Goal: Task Accomplishment & Management: Use online tool/utility

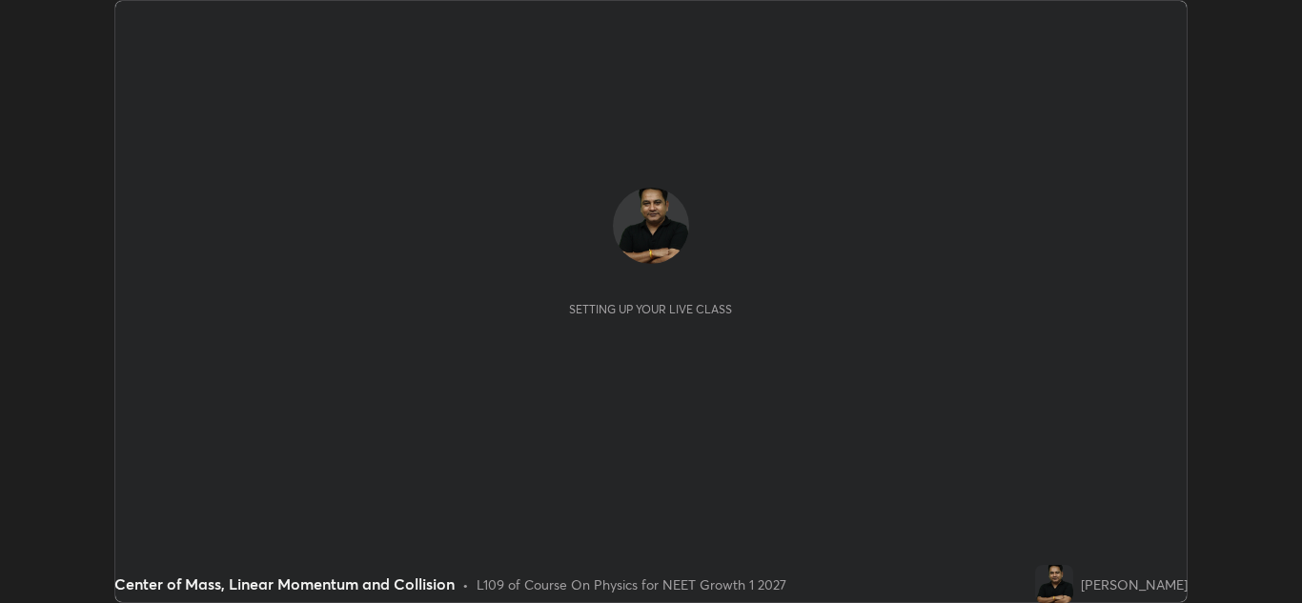
scroll to position [603, 1302]
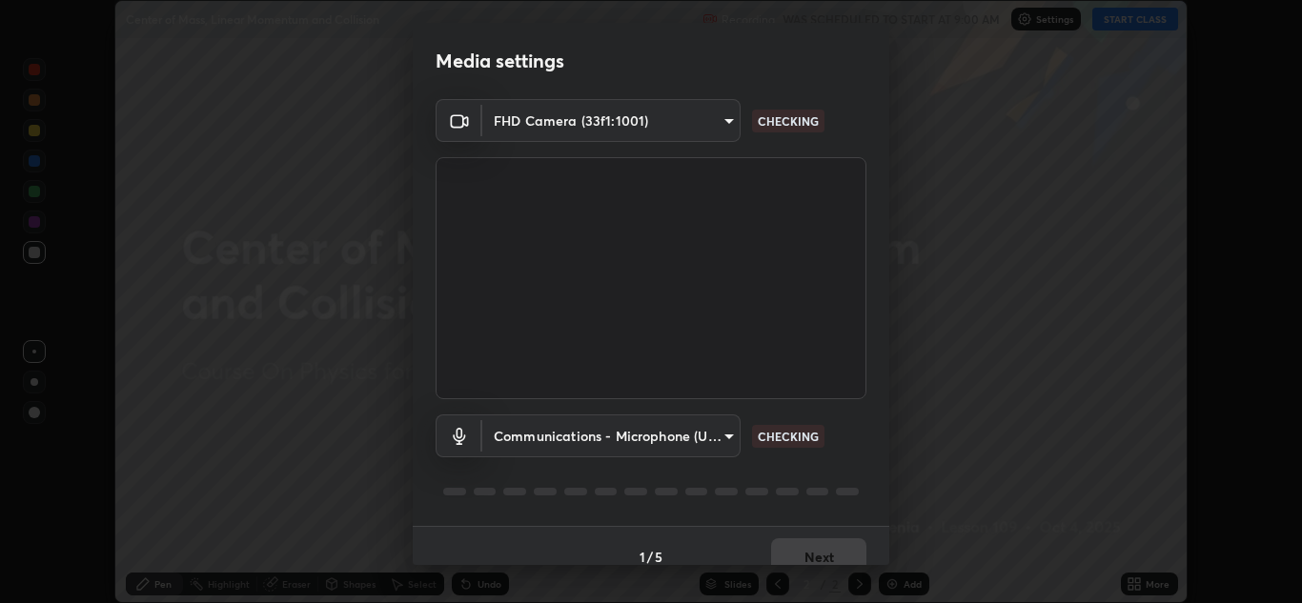
type input "1e49b53be58bf3658c32ba4c8e2538d2601885ca91182b01ba969948c87b8f29"
click at [696, 434] on body "Erase all Center of Mass, Linear Momentum and Collision Recording WAS SCHEDULED…" at bounding box center [651, 301] width 1302 height 603
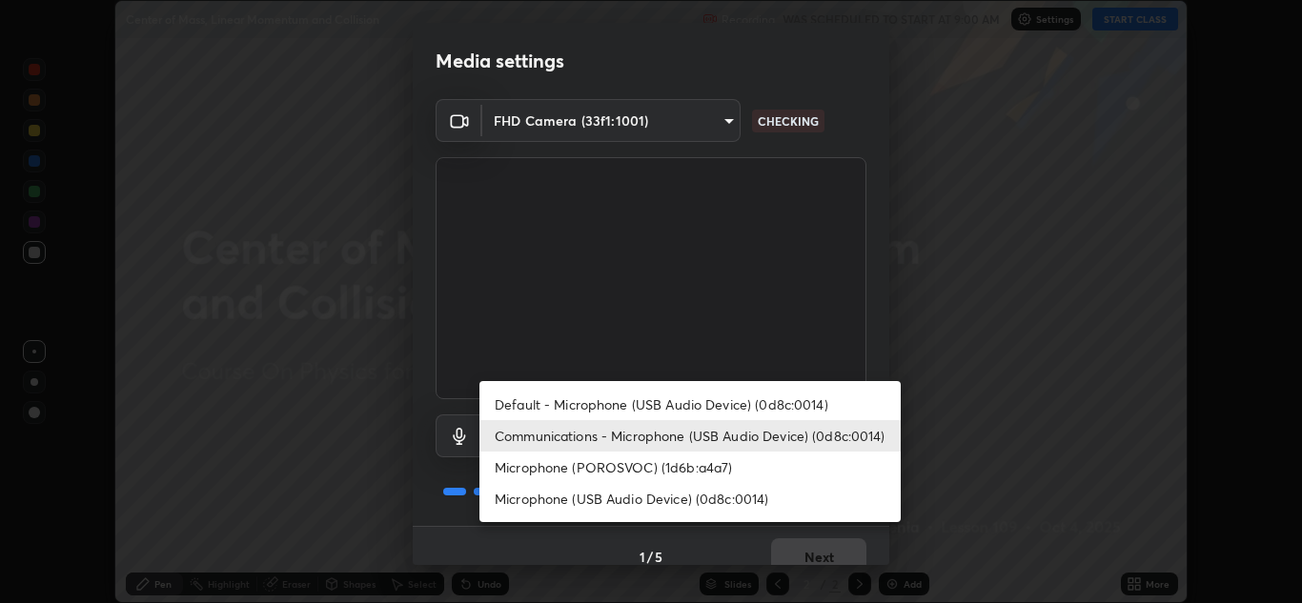
click at [675, 498] on li "Microphone (USB Audio Device) (0d8c:0014)" at bounding box center [689, 498] width 421 height 31
type input "f7c6ee8ef428f4c0c73a4799a386e724c784fa96b1b4d02d3a2d8c83d75c84bb"
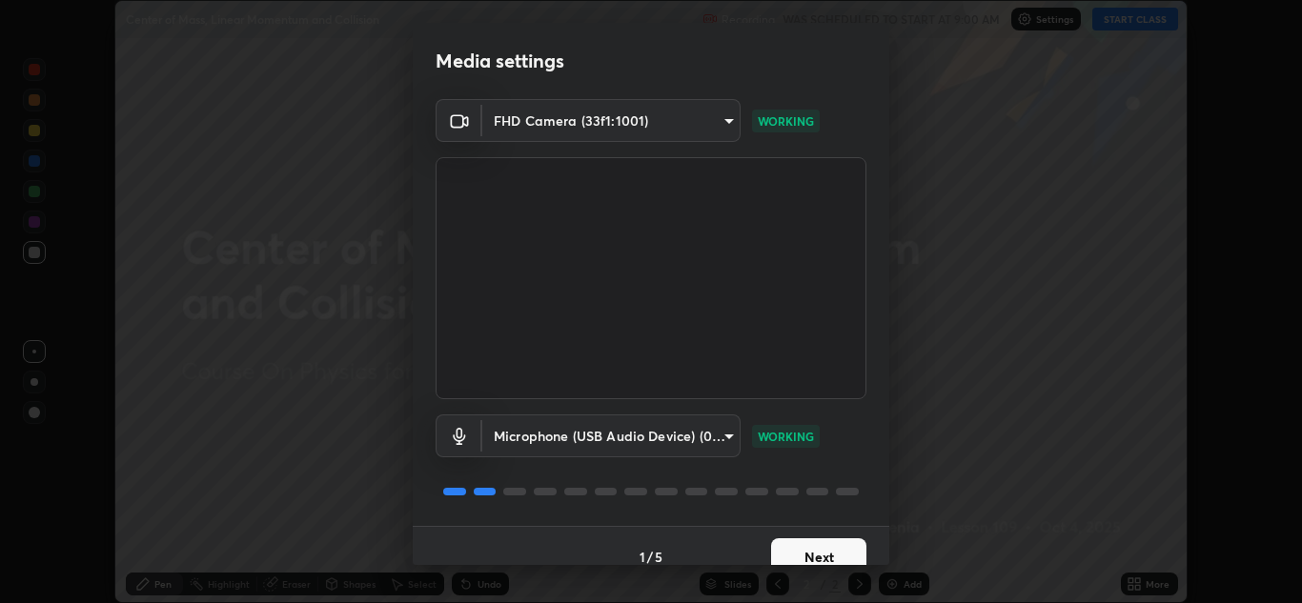
click at [818, 551] on button "Next" at bounding box center [818, 557] width 95 height 38
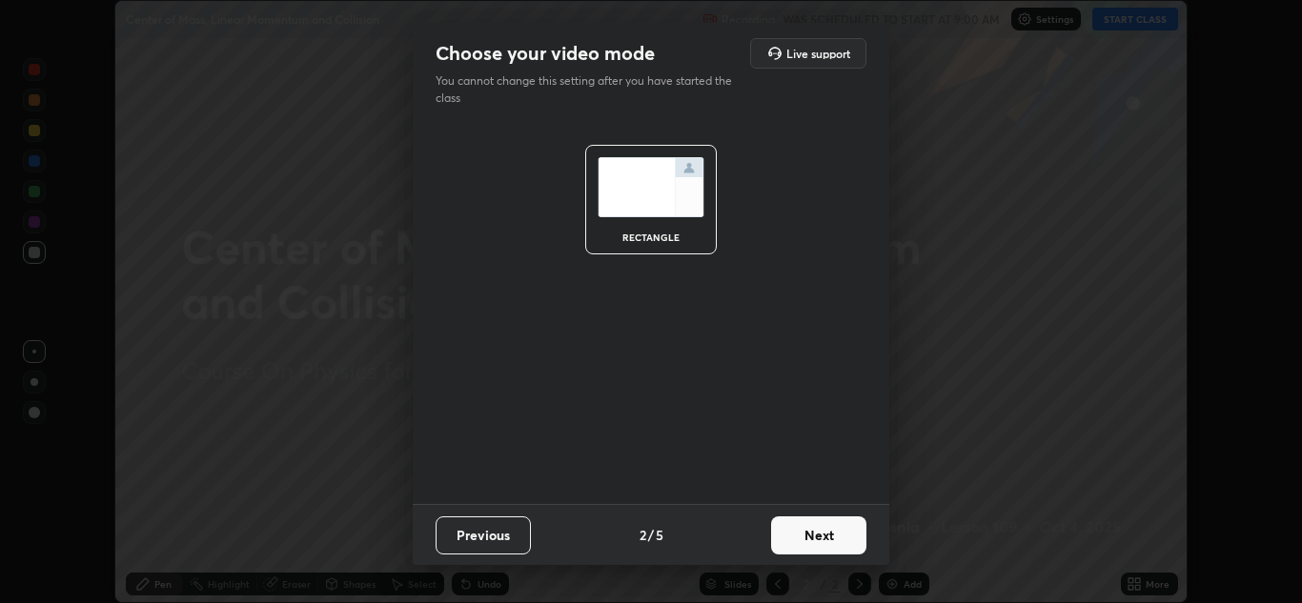
click at [821, 527] on button "Next" at bounding box center [818, 535] width 95 height 38
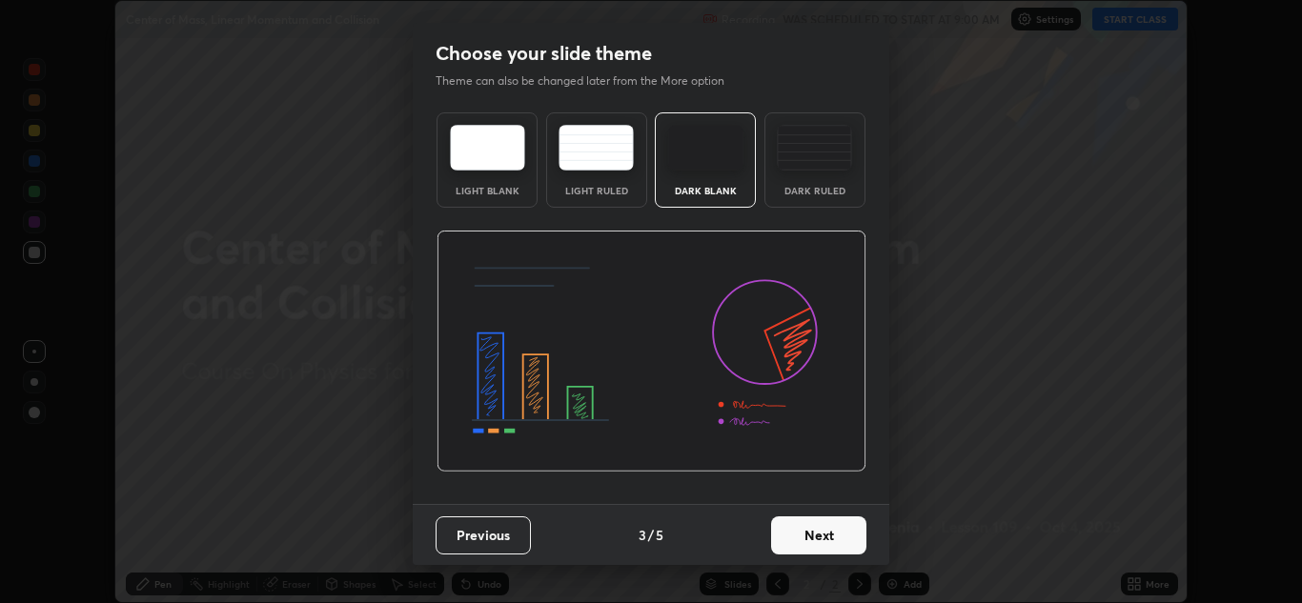
click at [804, 531] on button "Next" at bounding box center [818, 535] width 95 height 38
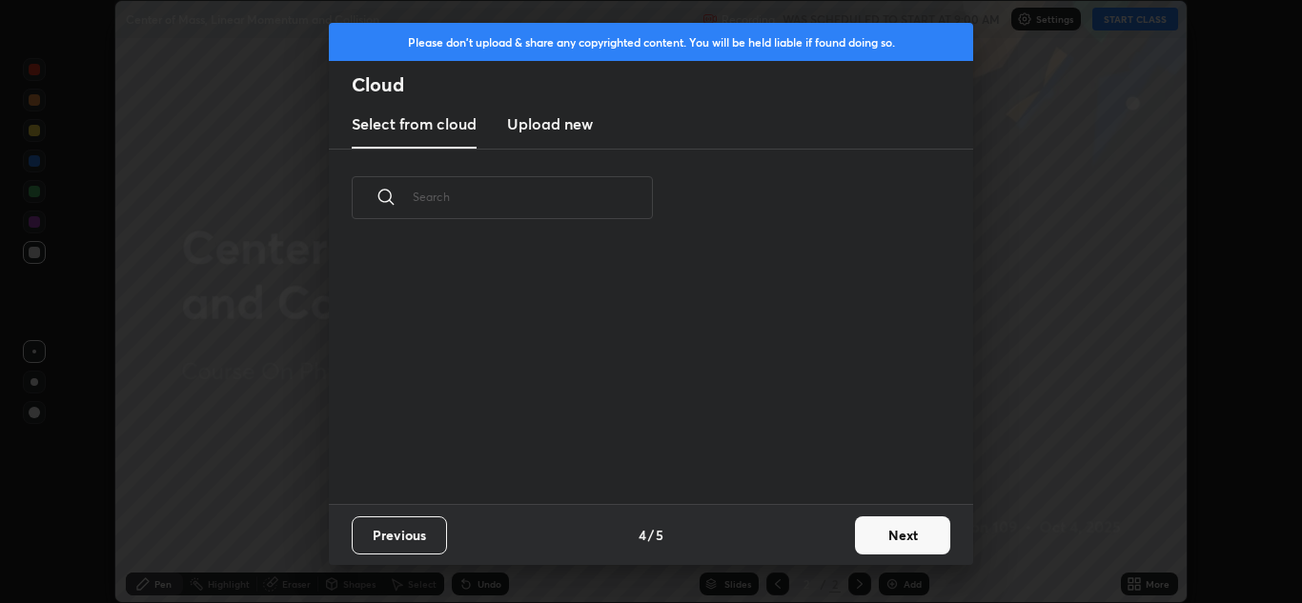
scroll to position [257, 612]
click at [572, 127] on h3 "Upload new" at bounding box center [550, 123] width 86 height 23
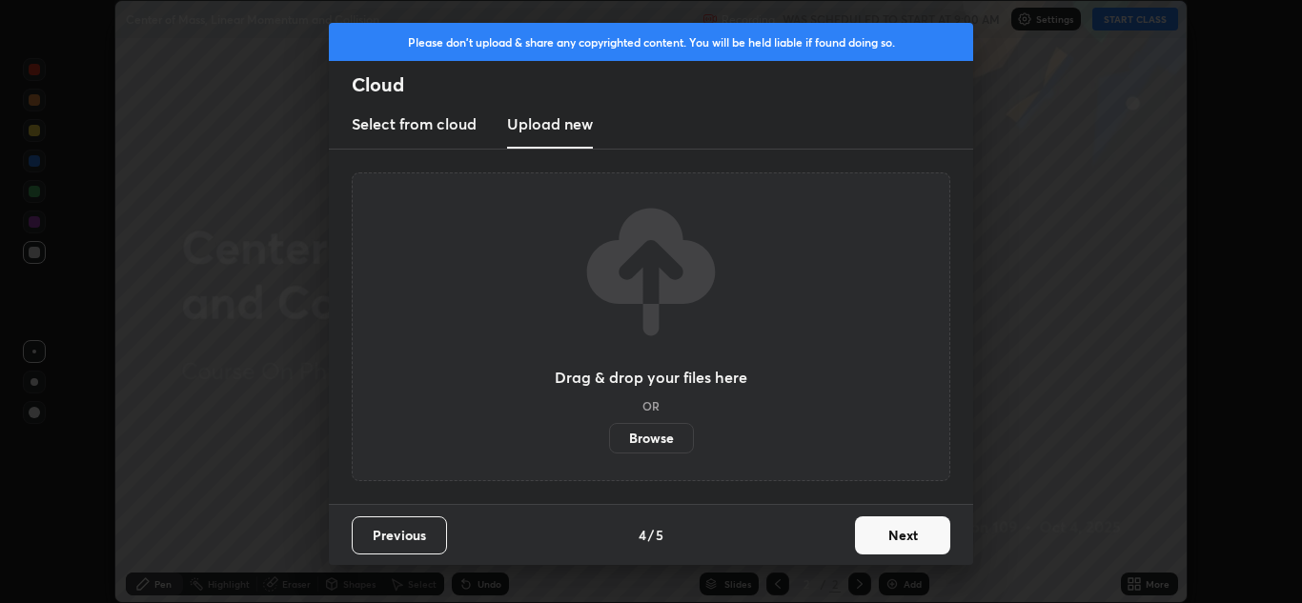
click at [652, 438] on label "Browse" at bounding box center [651, 438] width 85 height 30
click at [609, 438] on input "Browse" at bounding box center [609, 438] width 0 height 30
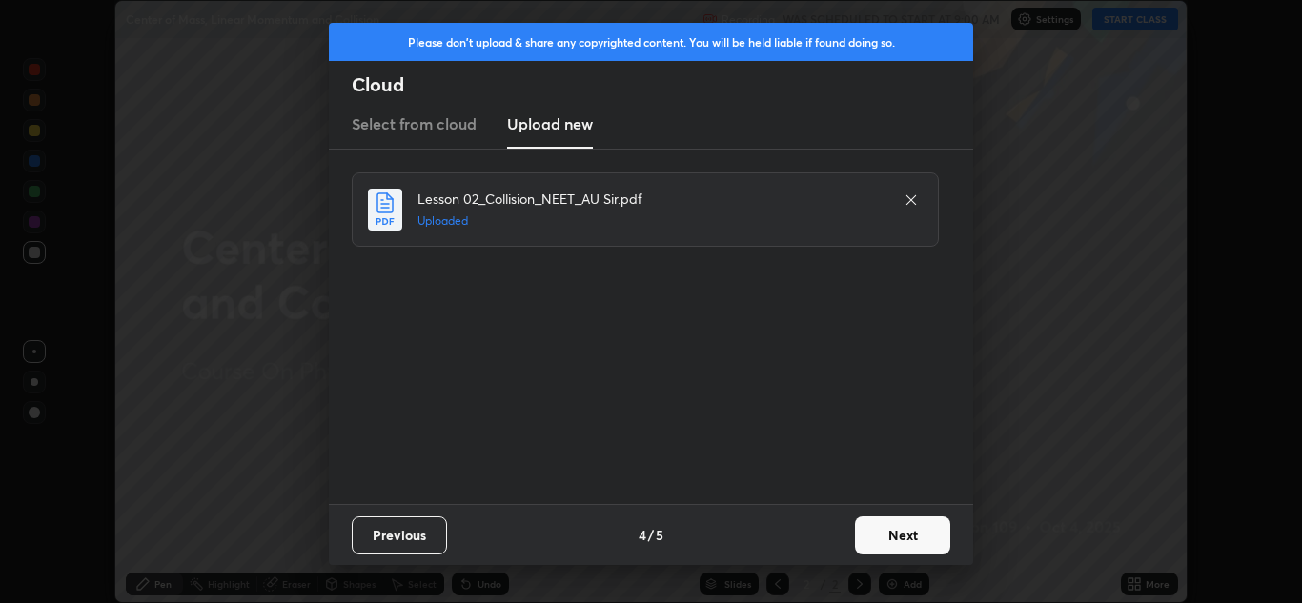
click at [900, 532] on button "Next" at bounding box center [902, 535] width 95 height 38
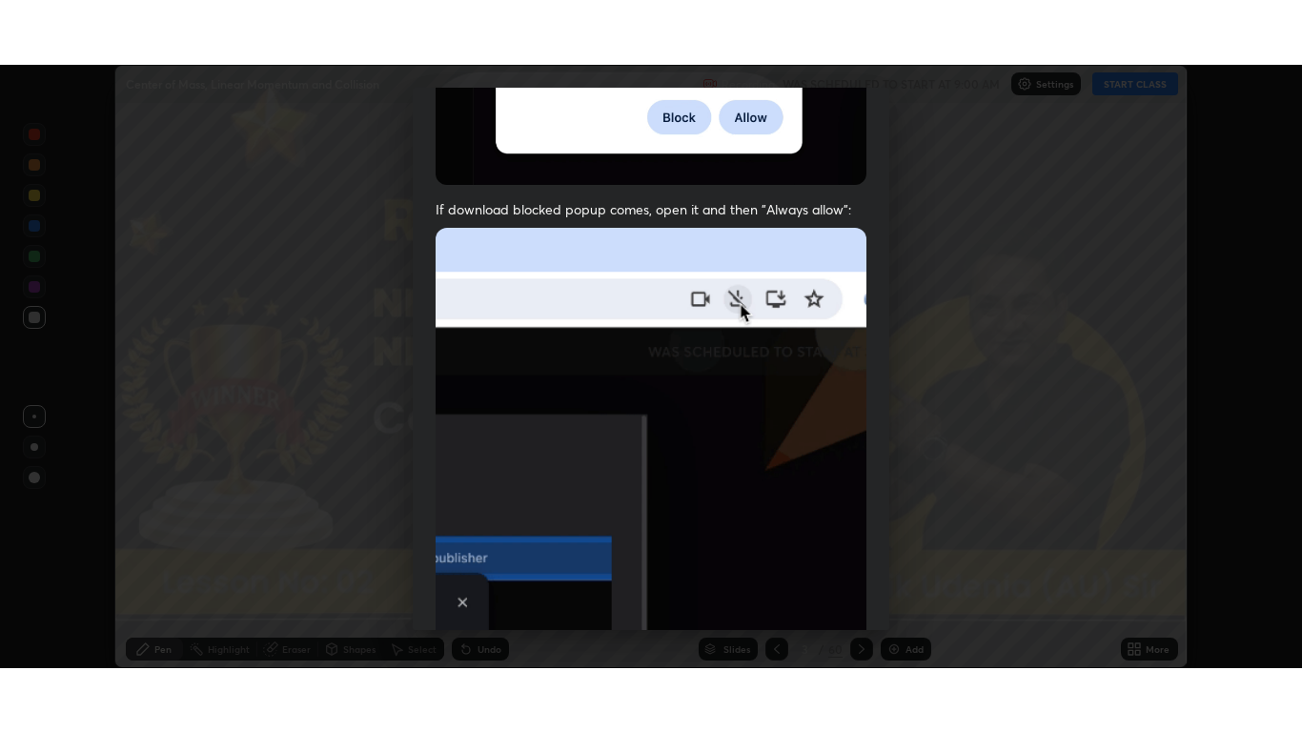
scroll to position [412, 0]
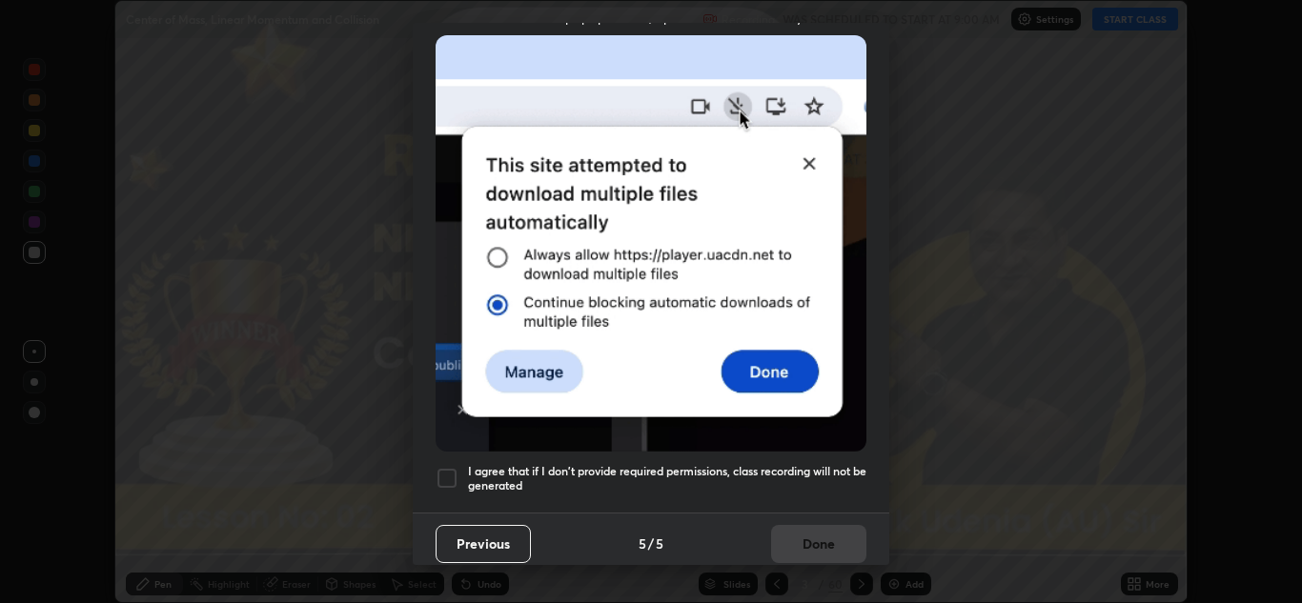
click at [445, 467] on div at bounding box center [446, 478] width 23 height 23
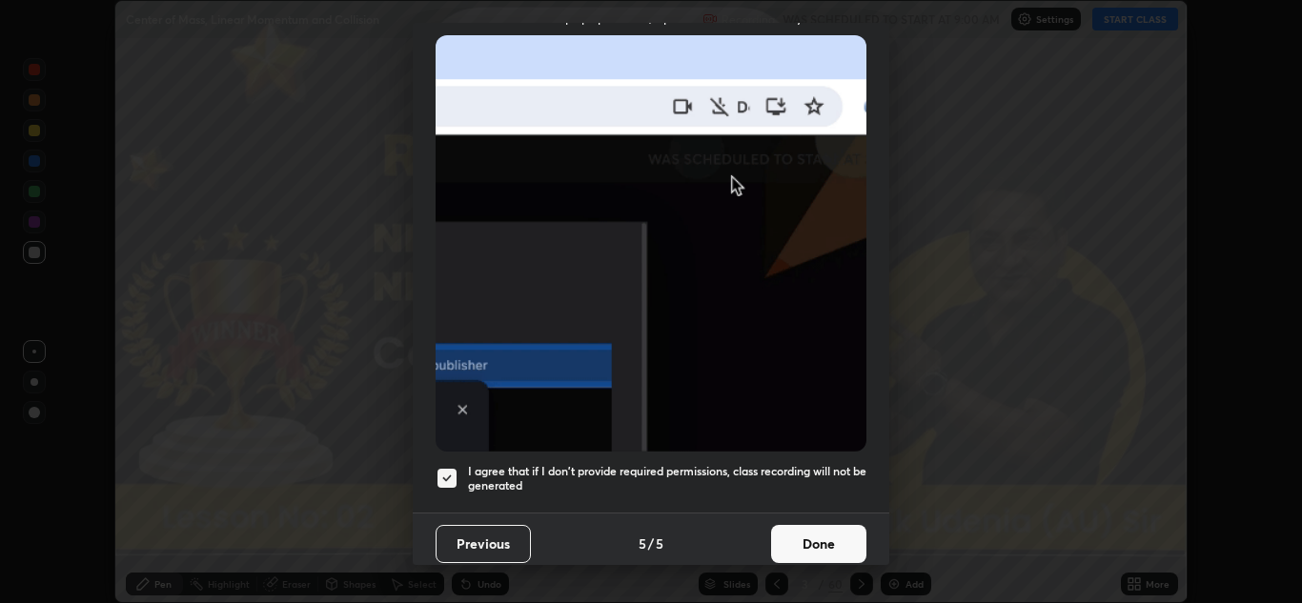
click at [808, 525] on button "Done" at bounding box center [818, 544] width 95 height 38
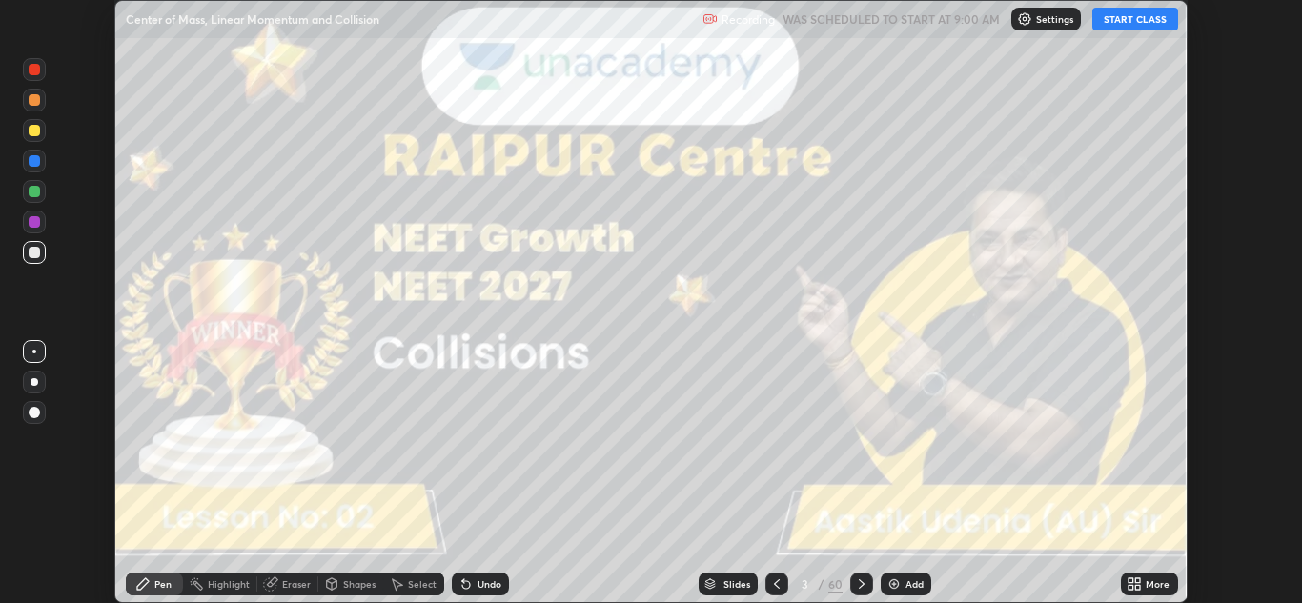
click at [1130, 587] on icon at bounding box center [1130, 587] width 5 height 5
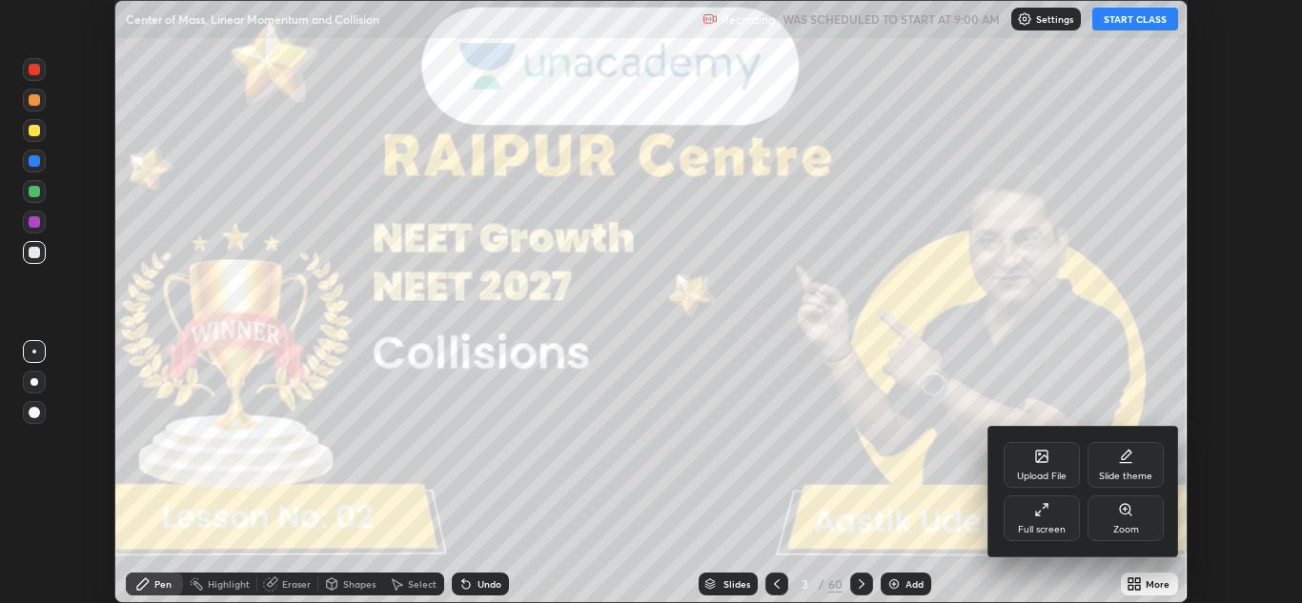
click at [1041, 514] on icon at bounding box center [1041, 509] width 15 height 15
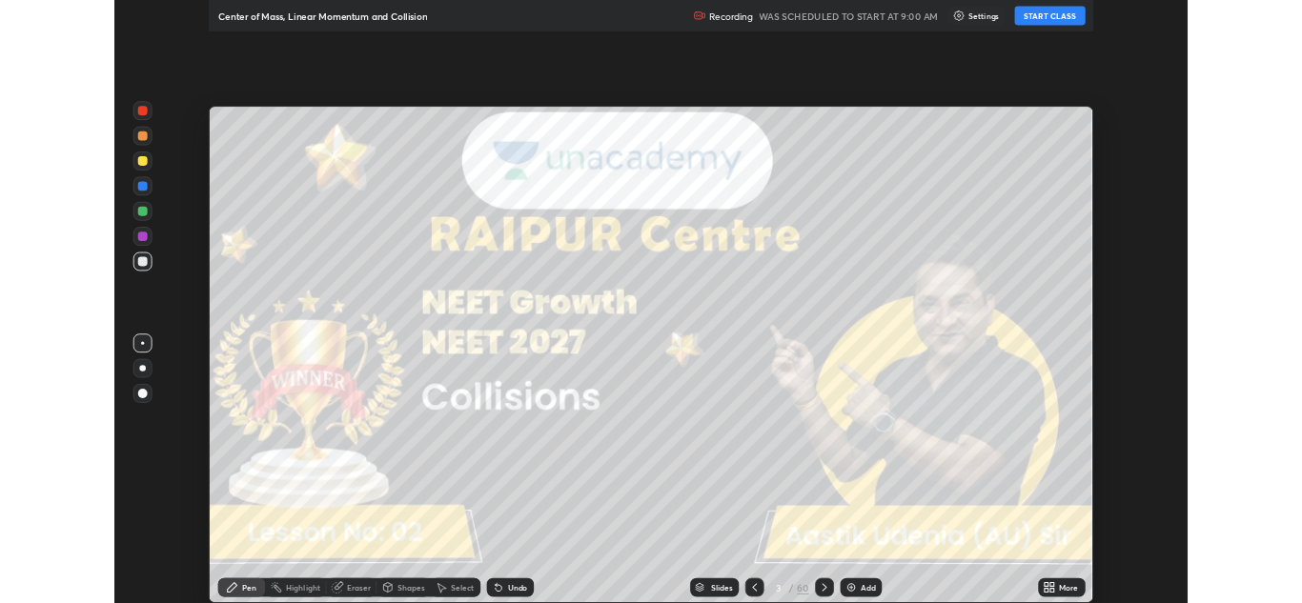
scroll to position [732, 1302]
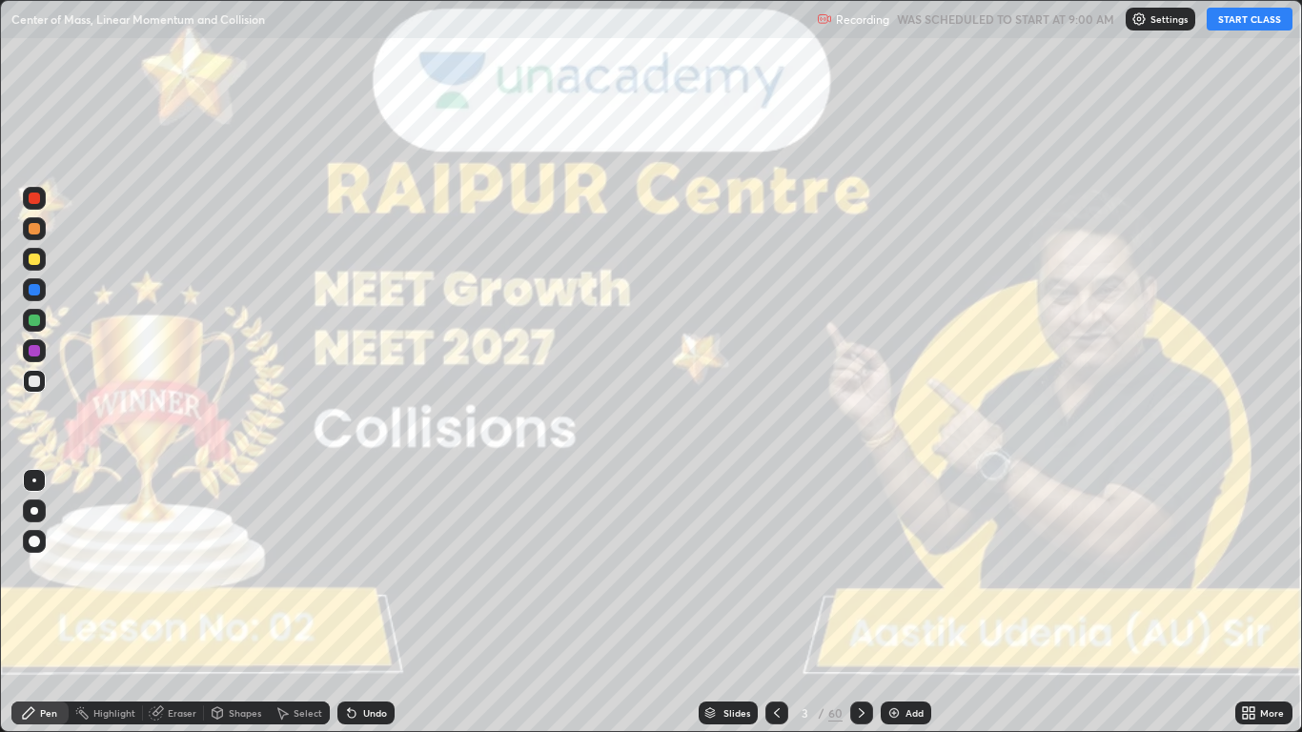
click at [1228, 21] on button "START CLASS" at bounding box center [1249, 19] width 86 height 23
click at [34, 511] on div at bounding box center [34, 511] width 8 height 8
click at [854, 602] on icon at bounding box center [861, 712] width 15 height 15
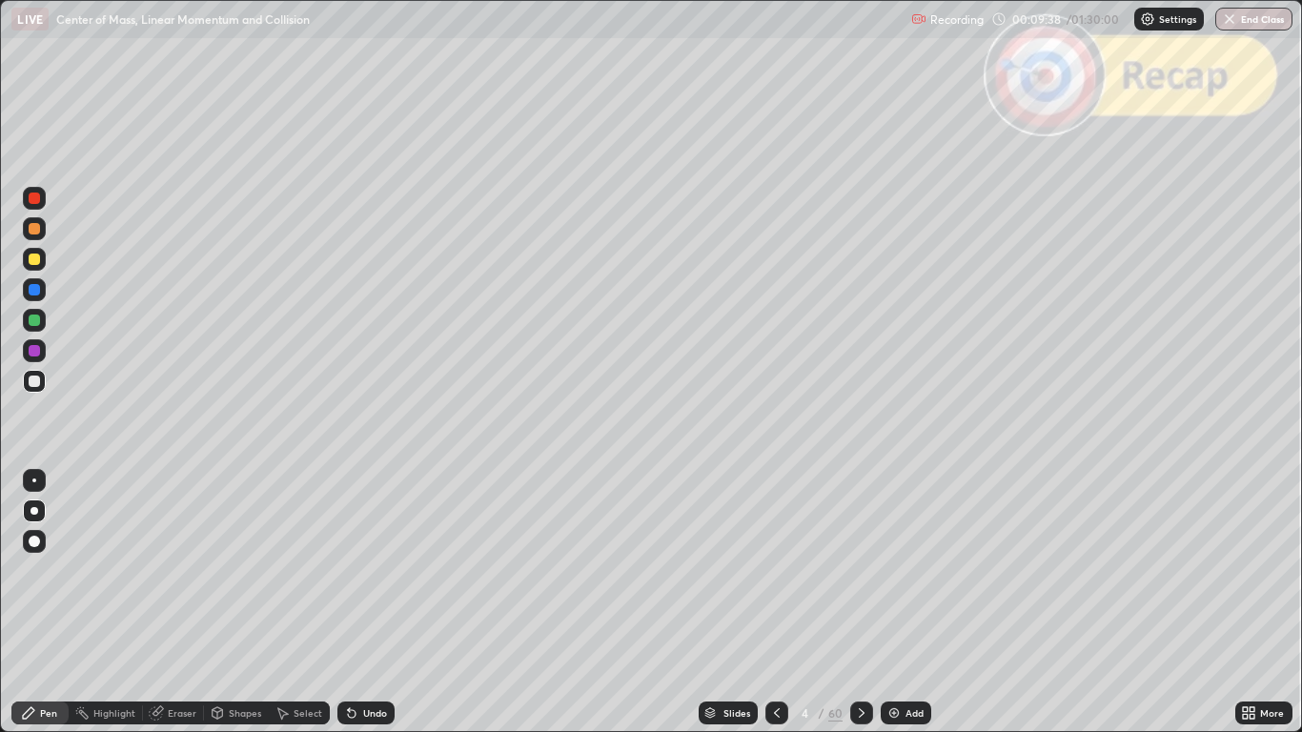
click at [857, 602] on icon at bounding box center [861, 712] width 15 height 15
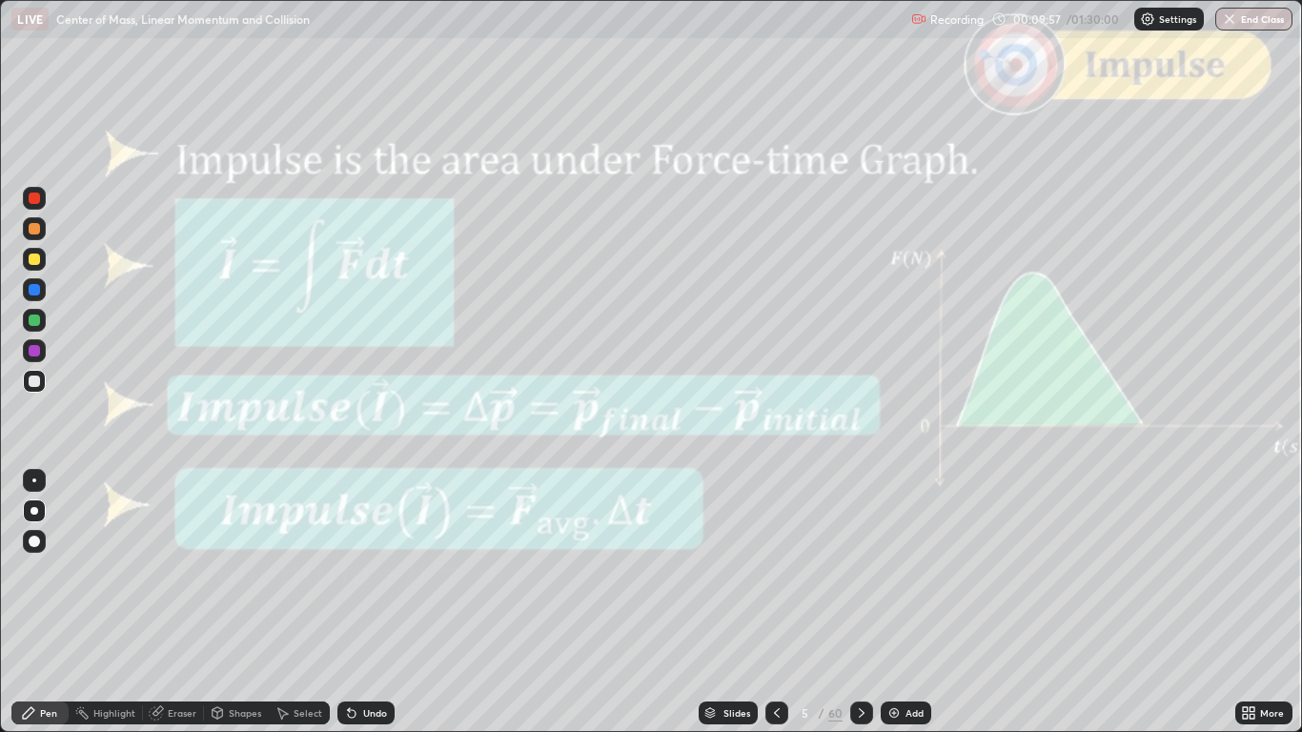
click at [860, 602] on icon at bounding box center [861, 712] width 15 height 15
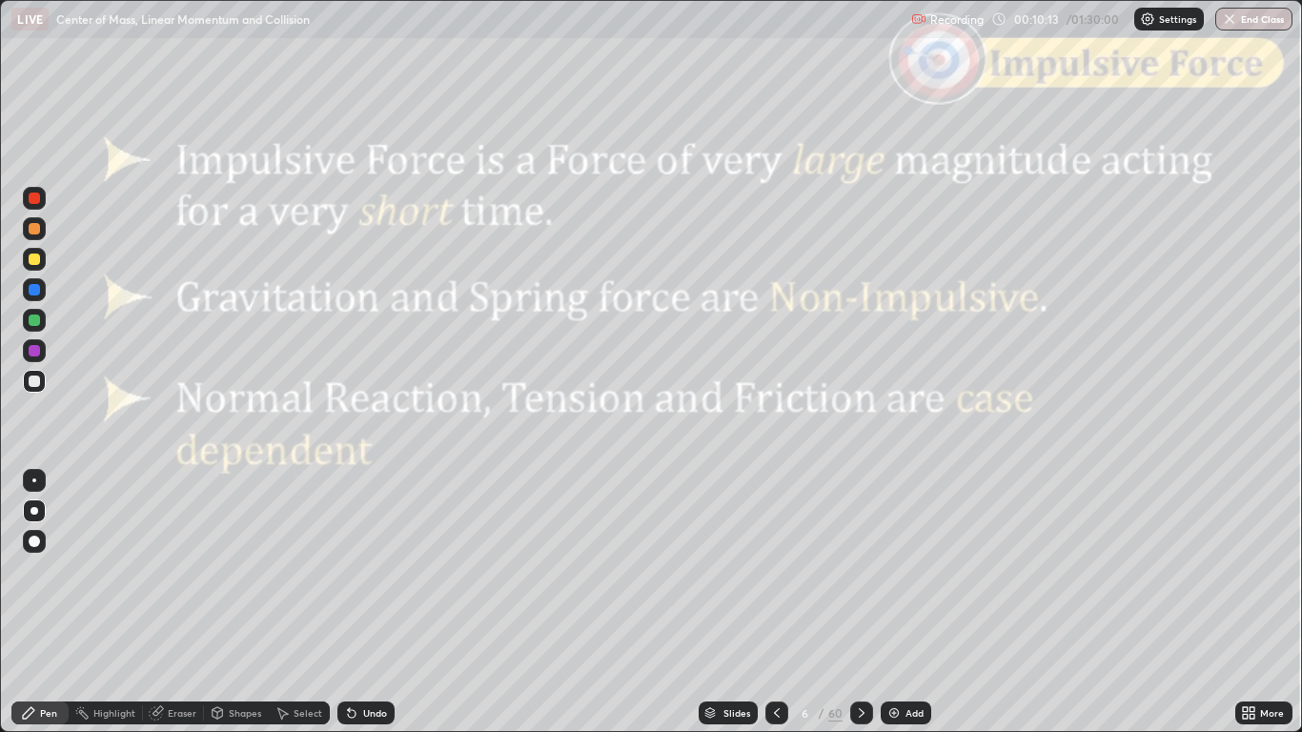
click at [860, 602] on icon at bounding box center [862, 713] width 6 height 10
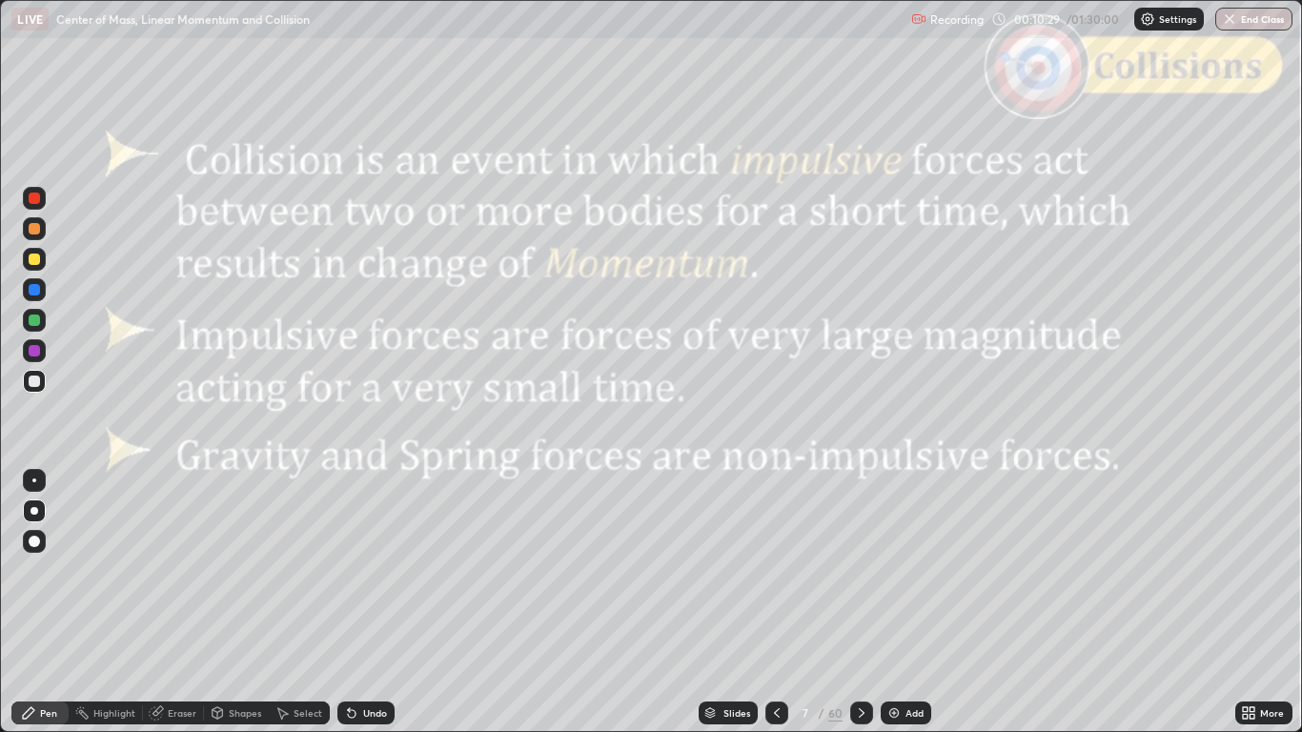
click at [857, 602] on icon at bounding box center [861, 712] width 15 height 15
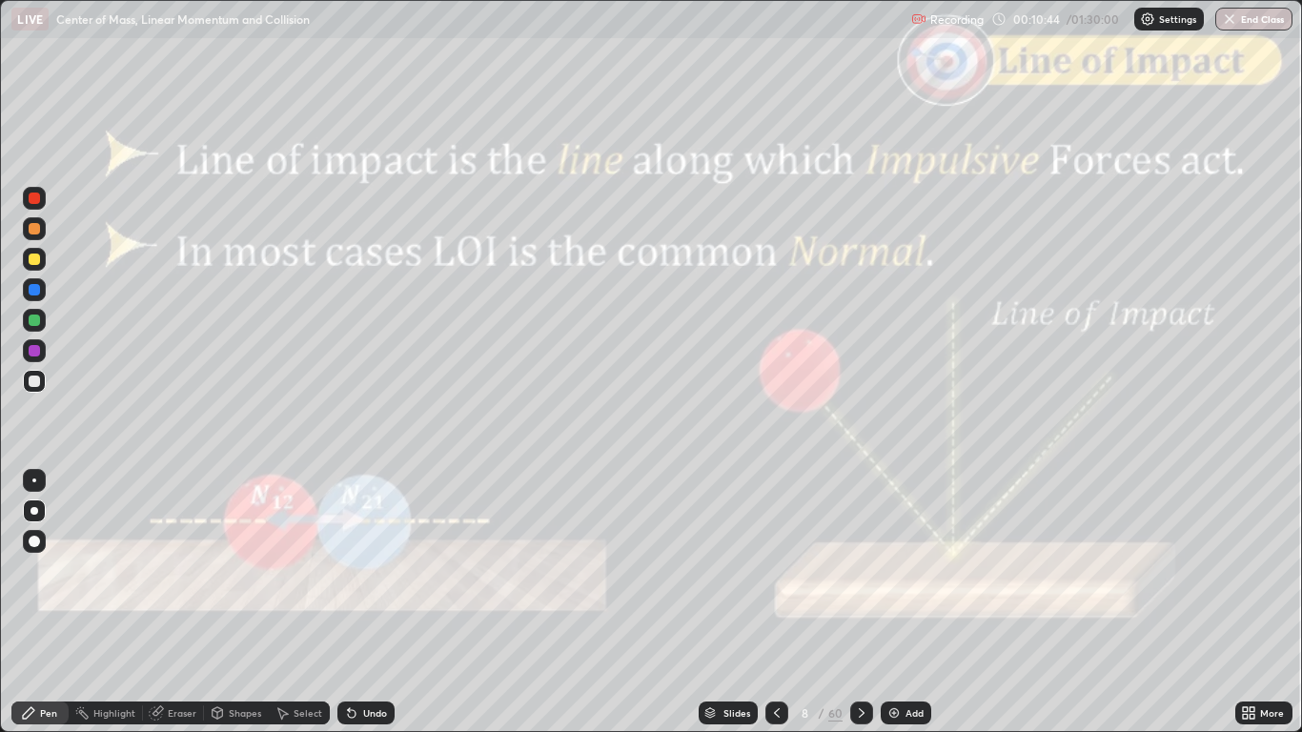
click at [859, 602] on icon at bounding box center [861, 712] width 15 height 15
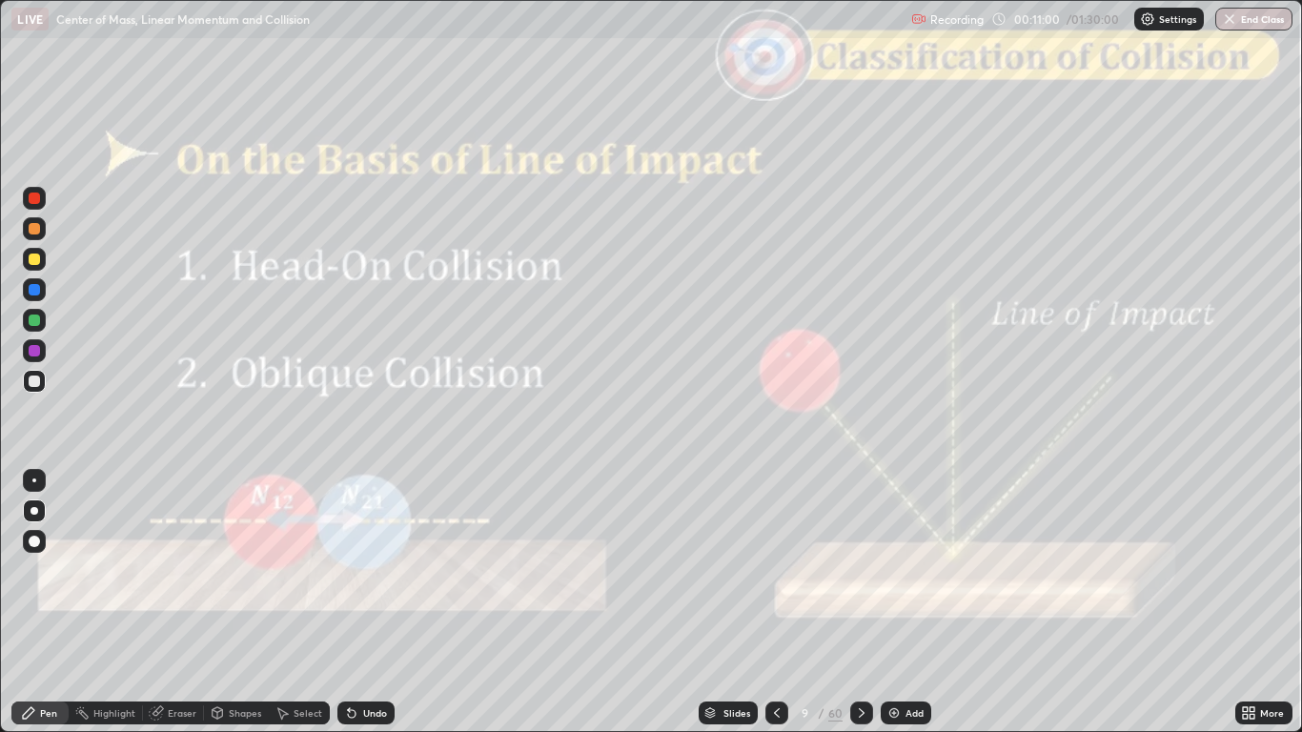
click at [859, 602] on icon at bounding box center [861, 712] width 15 height 15
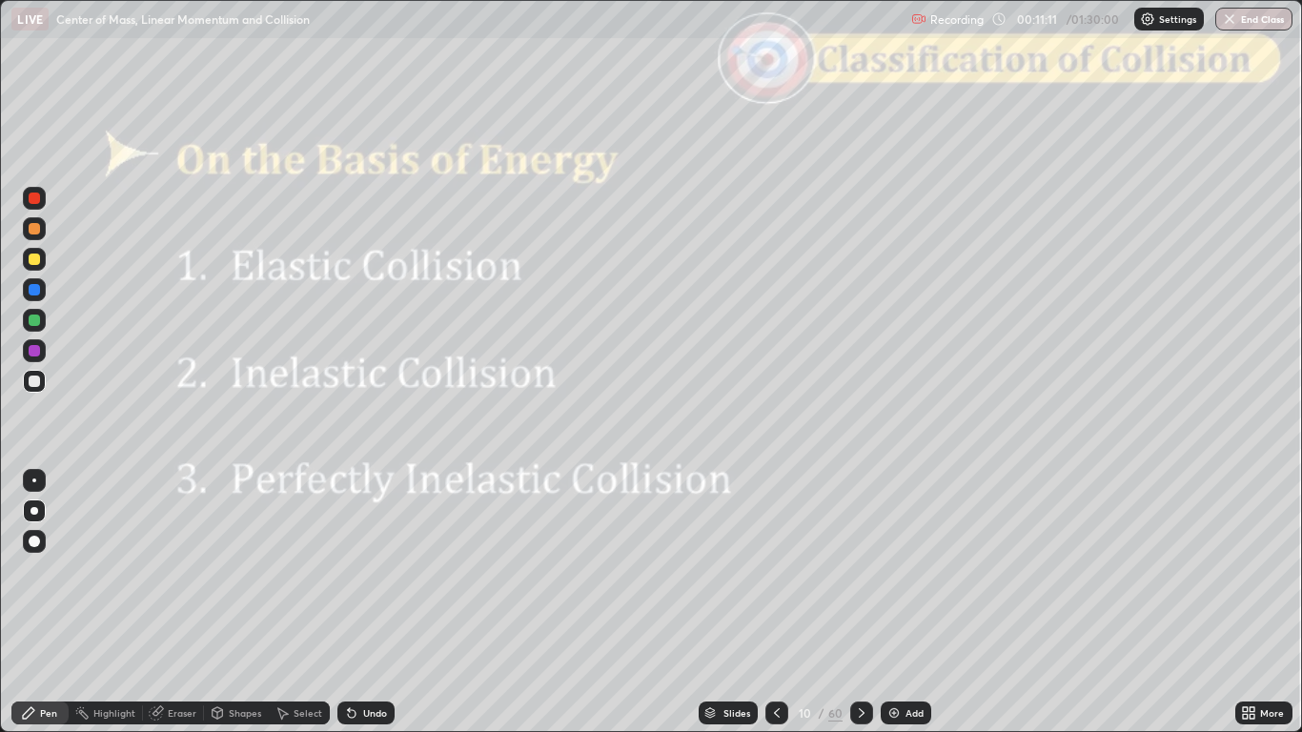
click at [860, 602] on icon at bounding box center [861, 712] width 15 height 15
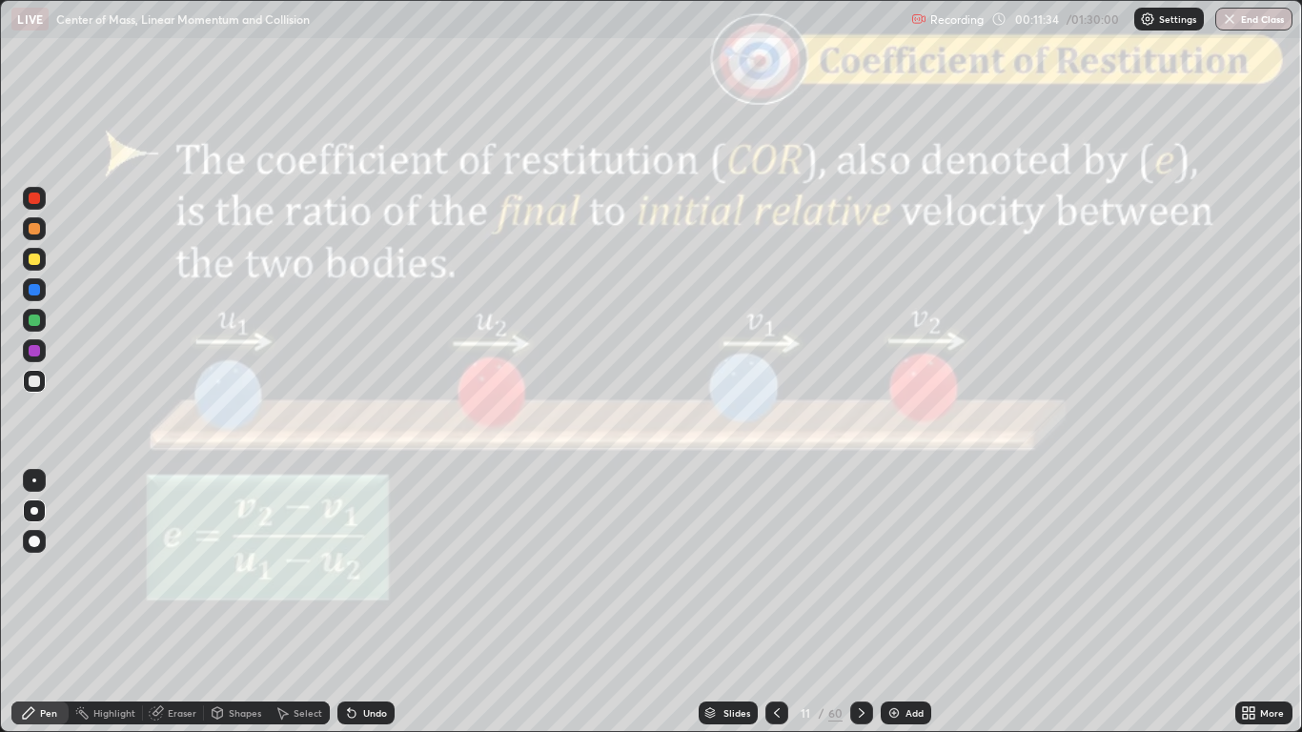
click at [855, 602] on icon at bounding box center [861, 712] width 15 height 15
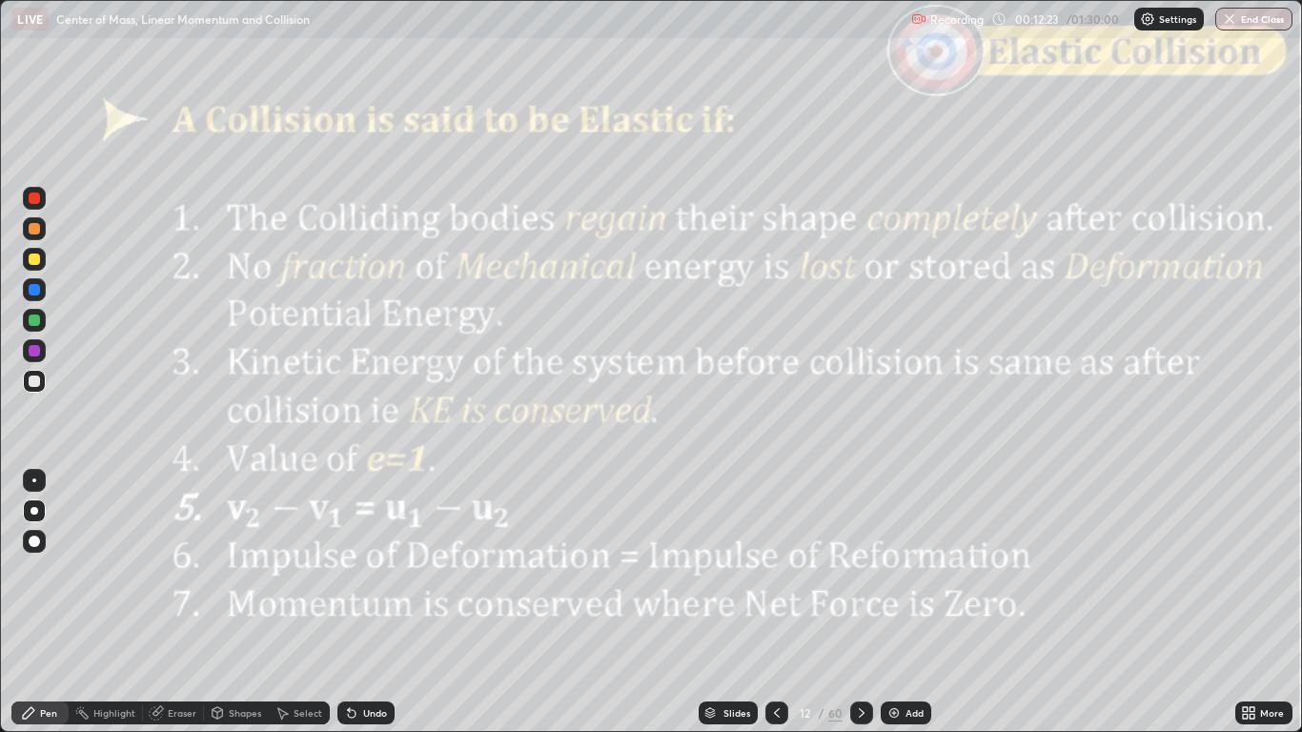
click at [859, 602] on icon at bounding box center [861, 712] width 15 height 15
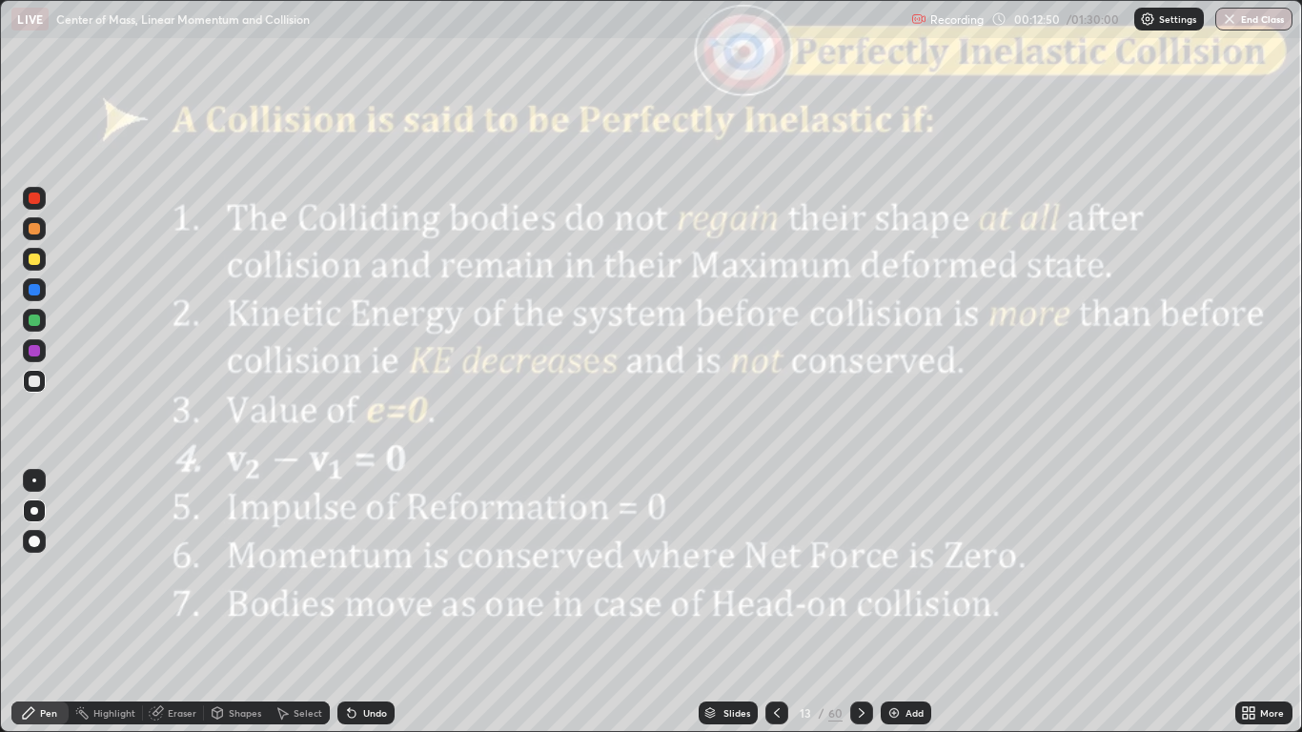
click at [851, 602] on div at bounding box center [861, 712] width 23 height 23
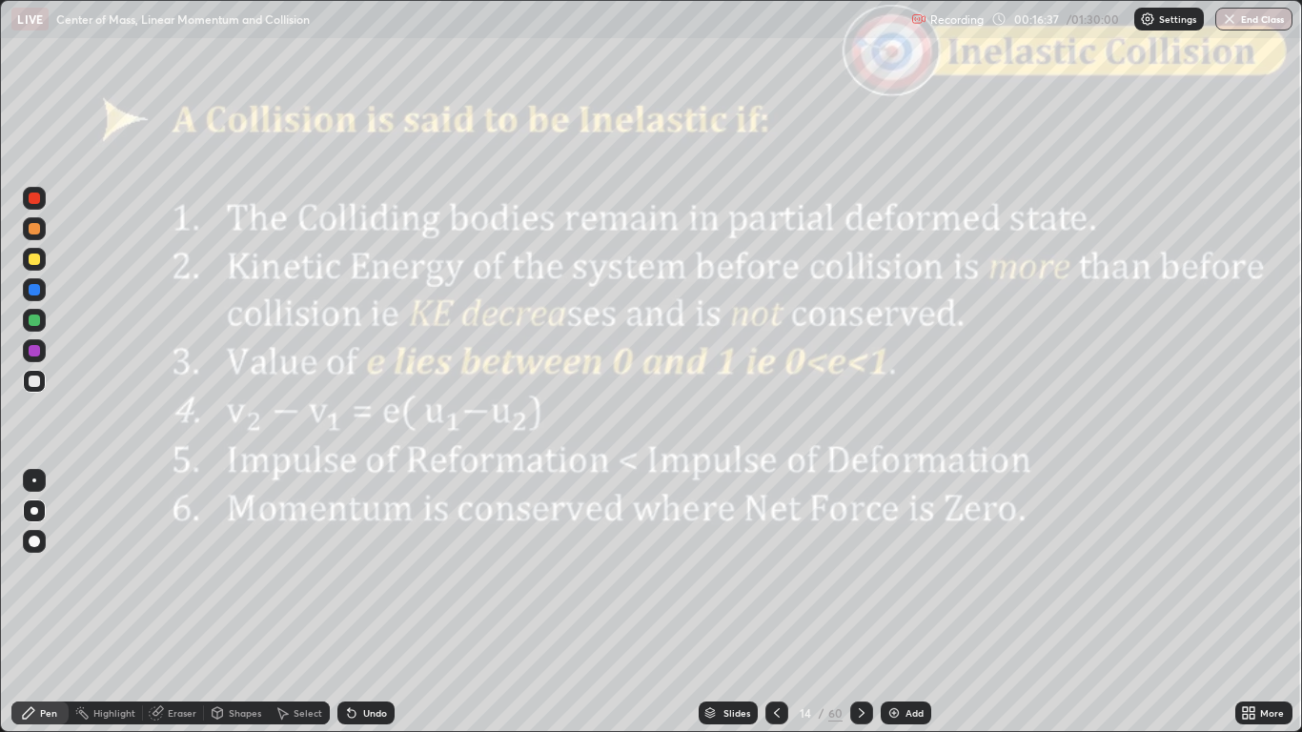
click at [859, 602] on icon at bounding box center [861, 712] width 15 height 15
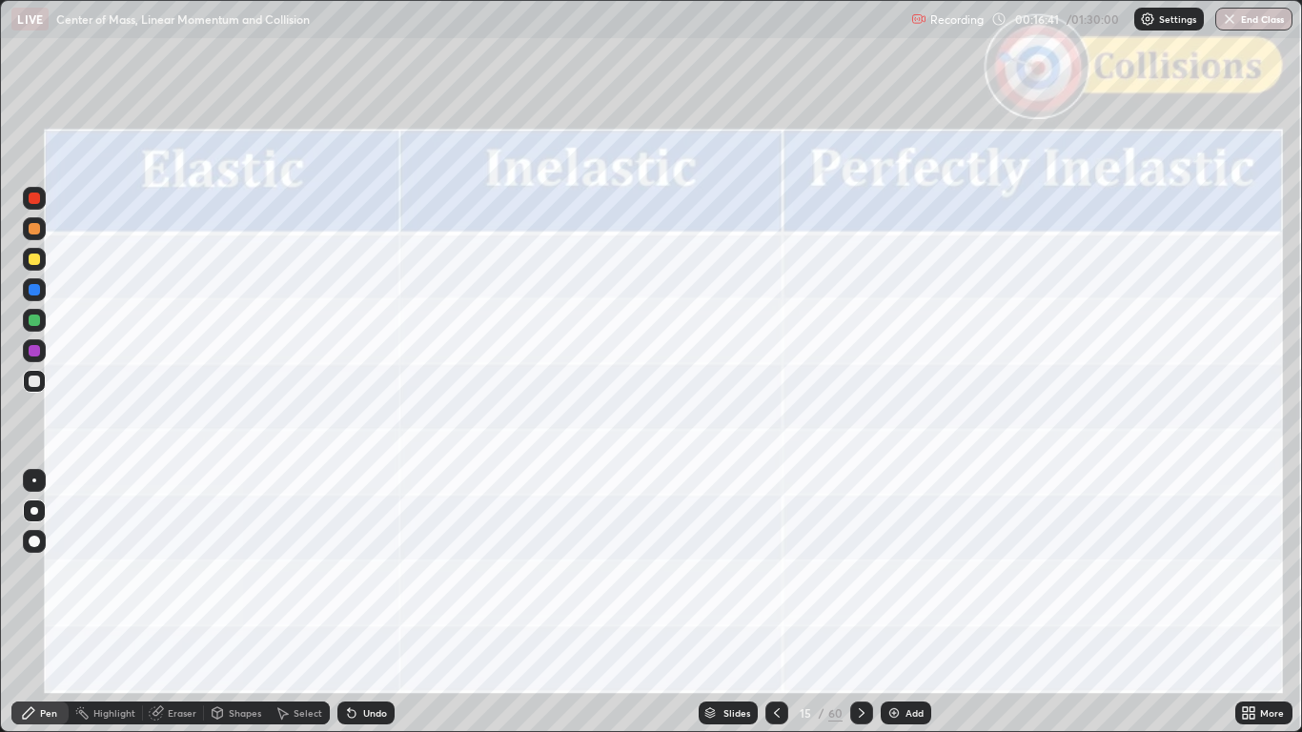
click at [859, 602] on icon at bounding box center [862, 713] width 6 height 10
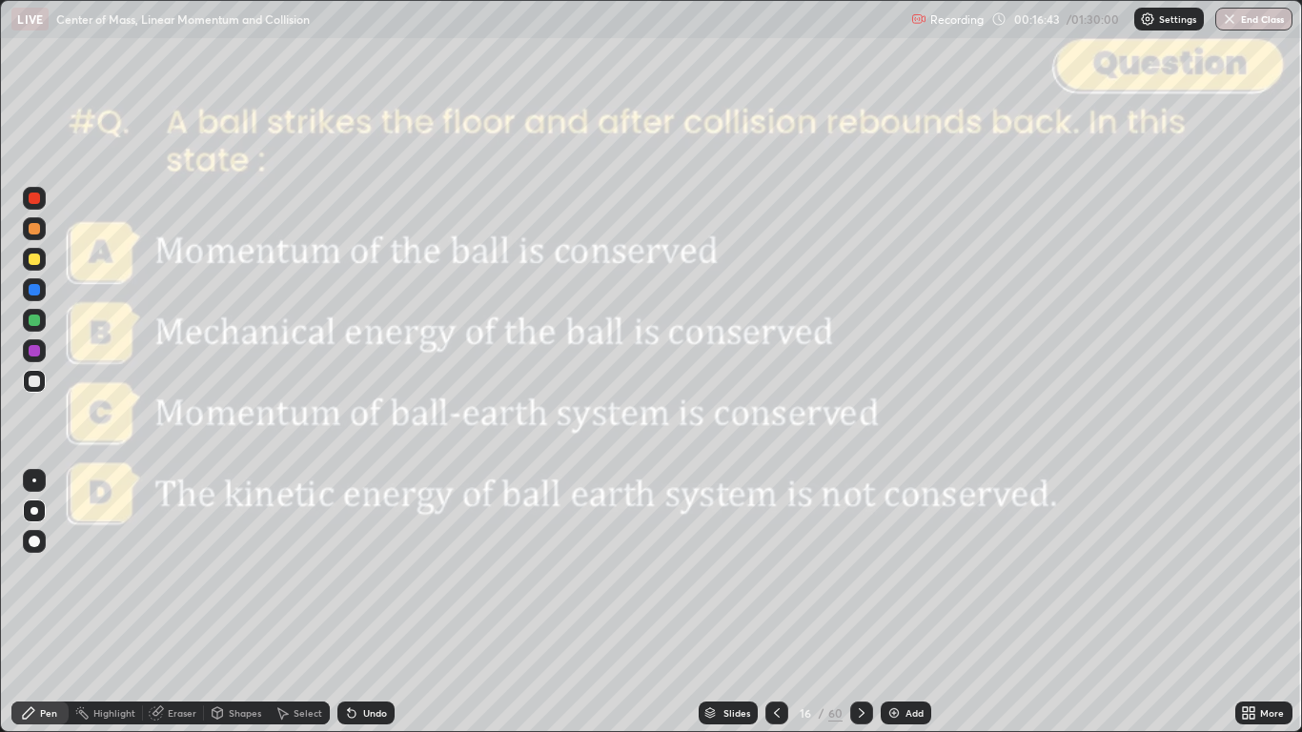
click at [775, 602] on icon at bounding box center [776, 712] width 15 height 15
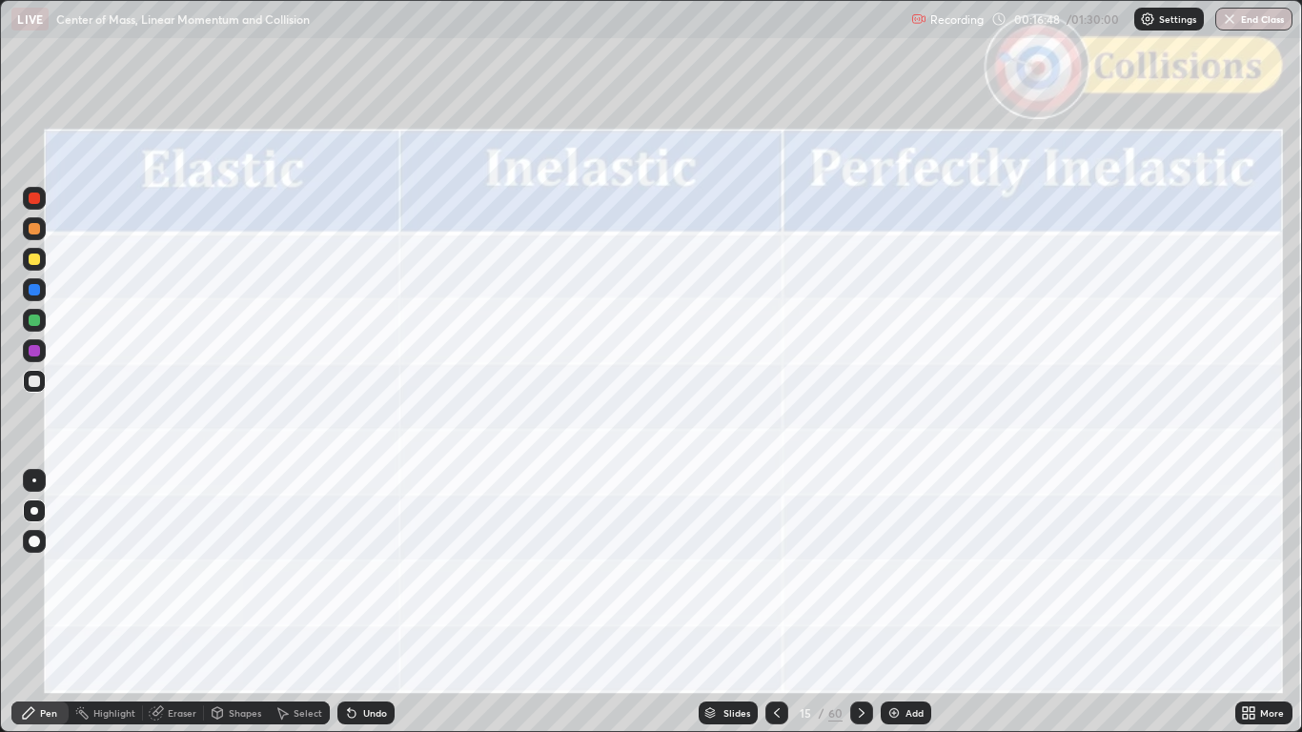
click at [32, 200] on div at bounding box center [34, 197] width 11 height 11
click at [182, 602] on div "Eraser" at bounding box center [182, 713] width 29 height 10
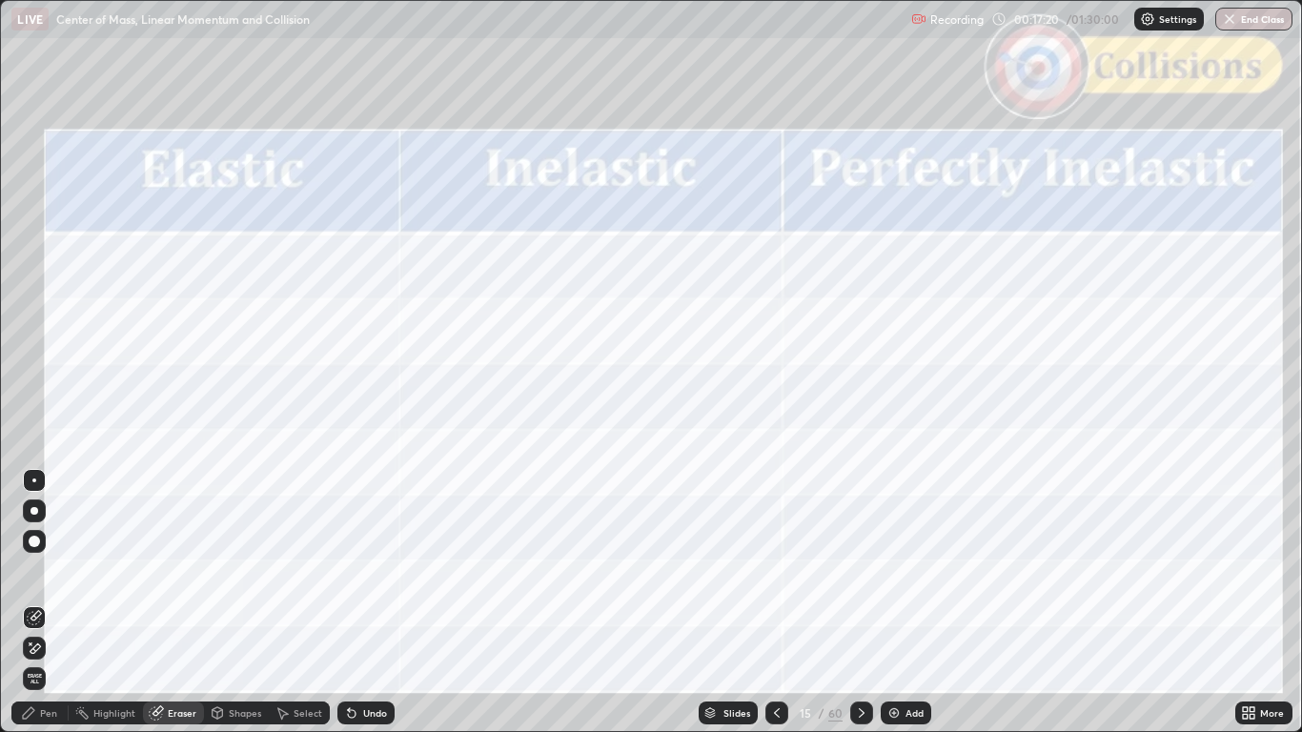
click at [48, 602] on div "Pen" at bounding box center [48, 713] width 17 height 10
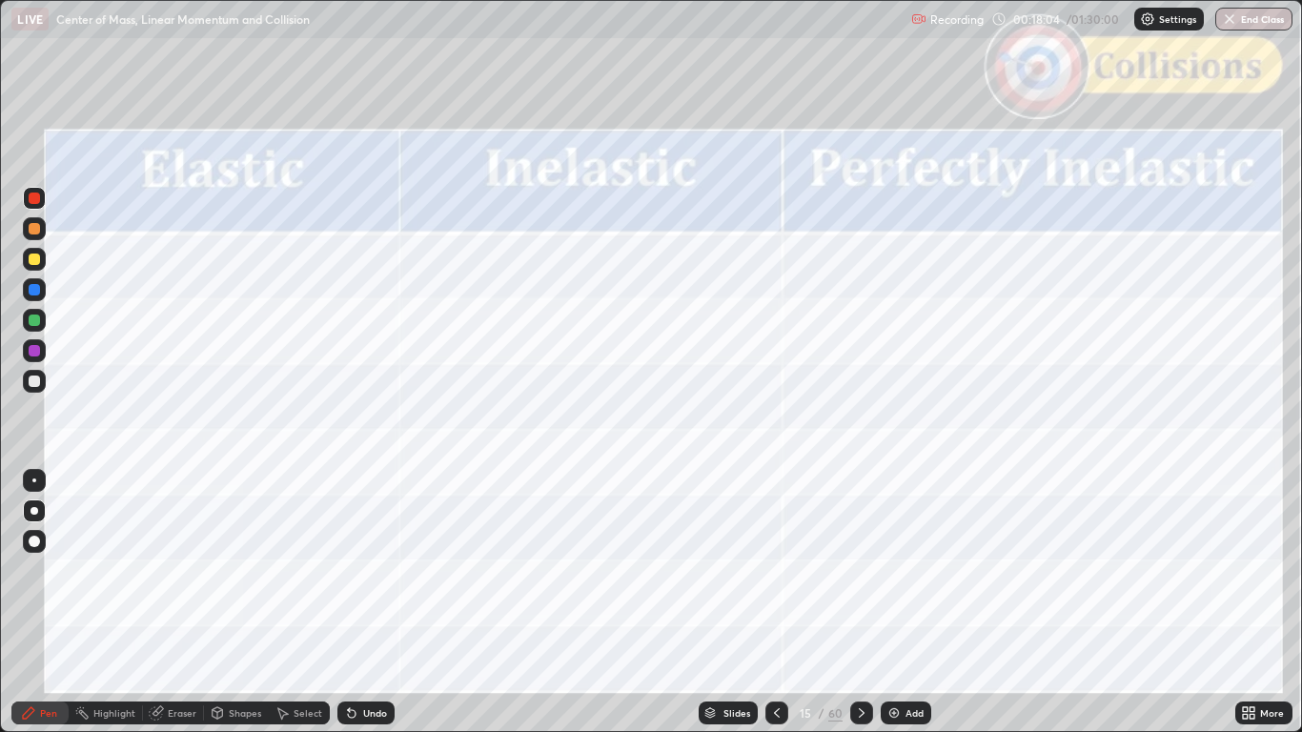
click at [360, 602] on div "Undo" at bounding box center [365, 712] width 57 height 23
click at [860, 602] on icon at bounding box center [861, 712] width 15 height 15
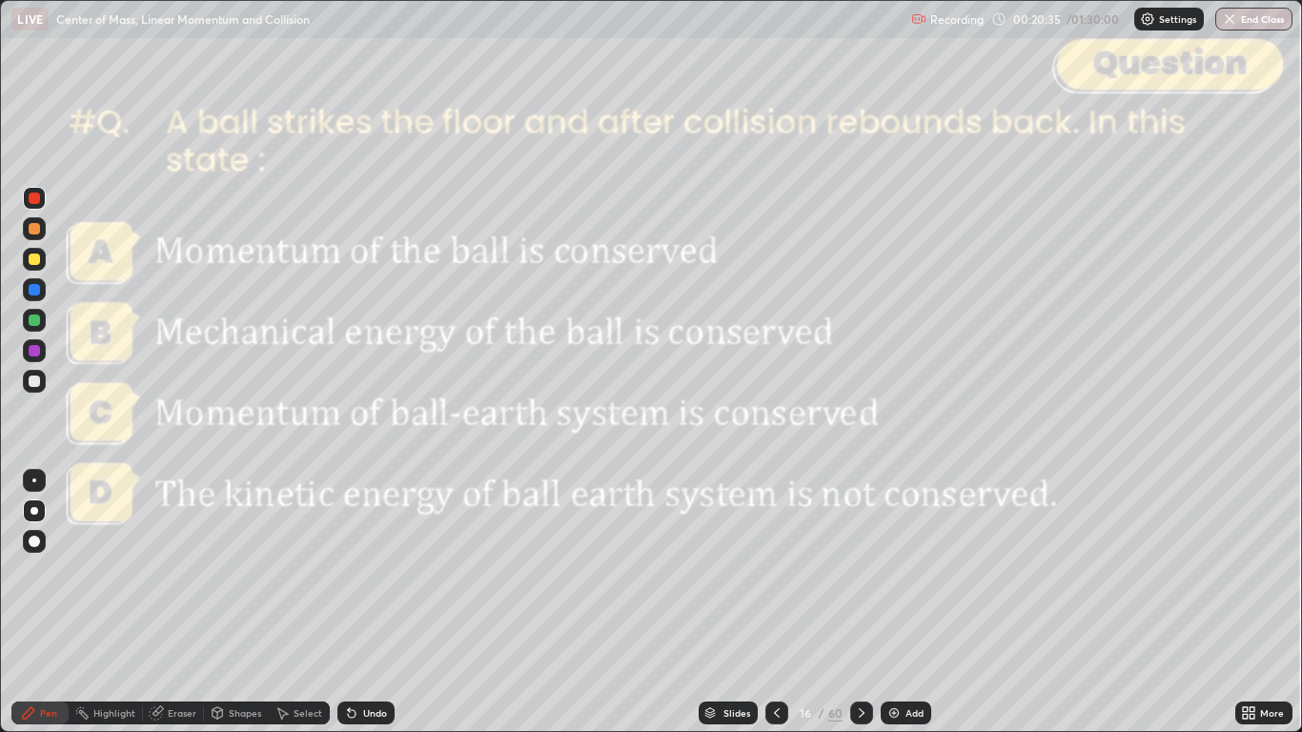
click at [1246, 602] on icon at bounding box center [1245, 709] width 5 height 5
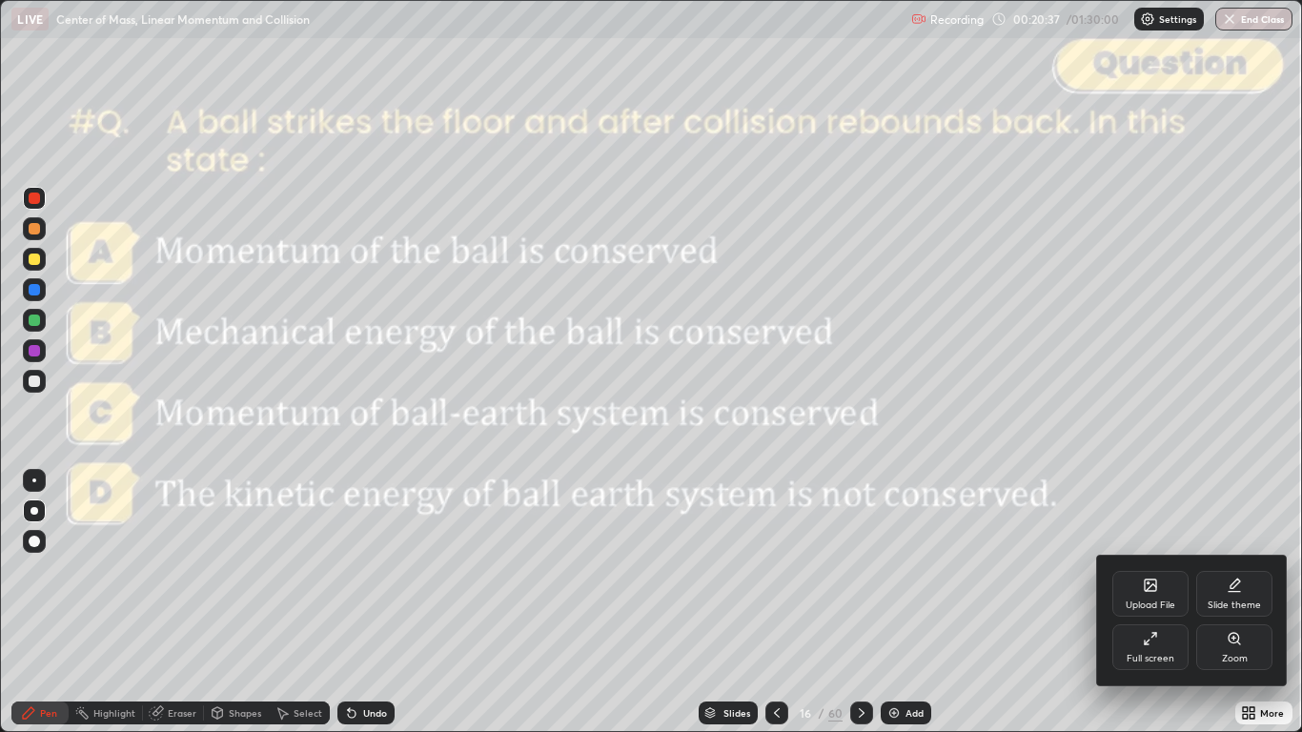
click at [1146, 602] on icon at bounding box center [1149, 638] width 15 height 15
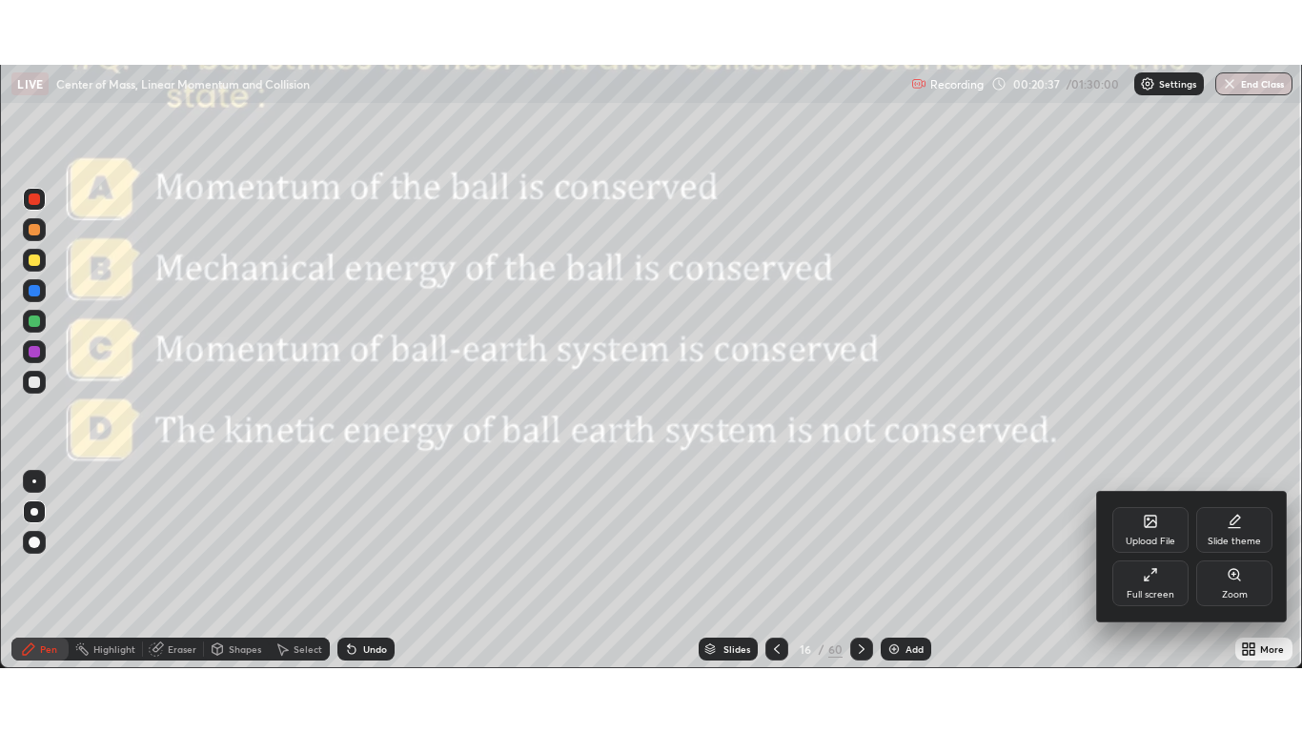
scroll to position [94682, 93983]
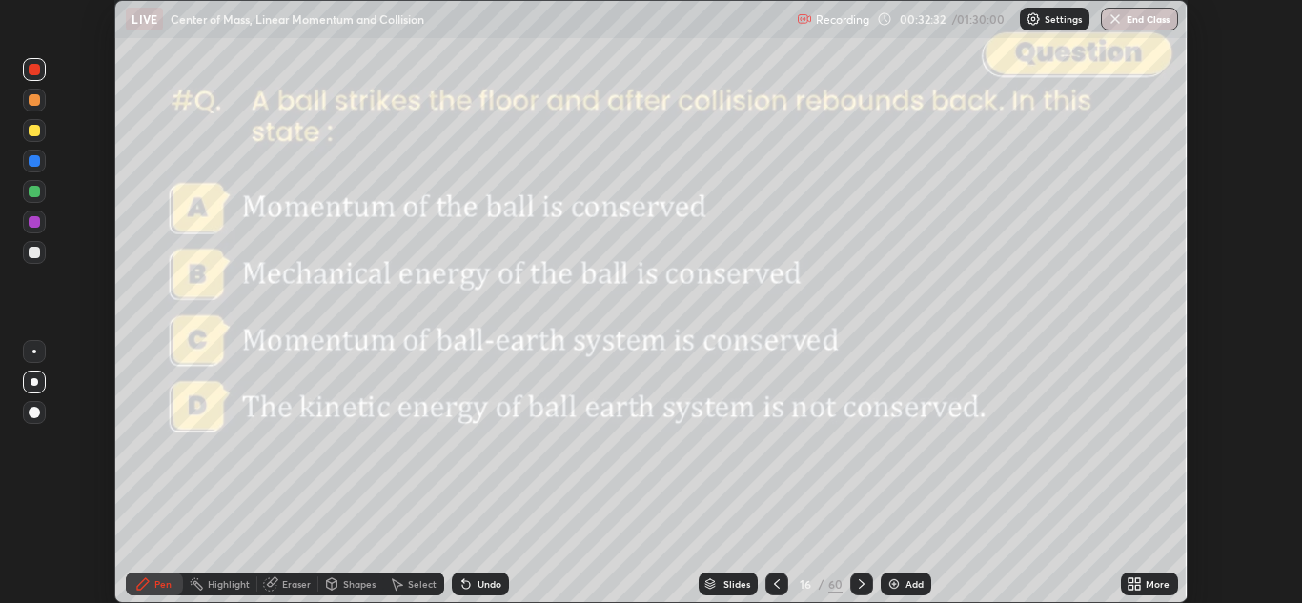
click at [1130, 580] on icon at bounding box center [1130, 580] width 5 height 5
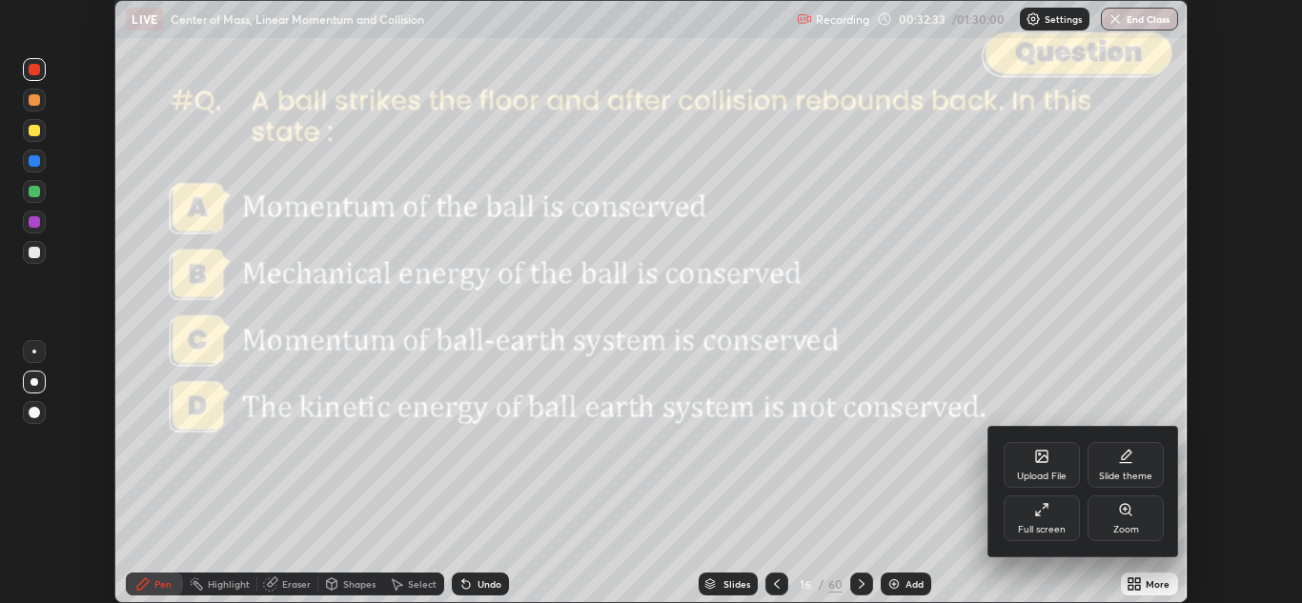
click at [1055, 517] on div "Full screen" at bounding box center [1041, 518] width 76 height 46
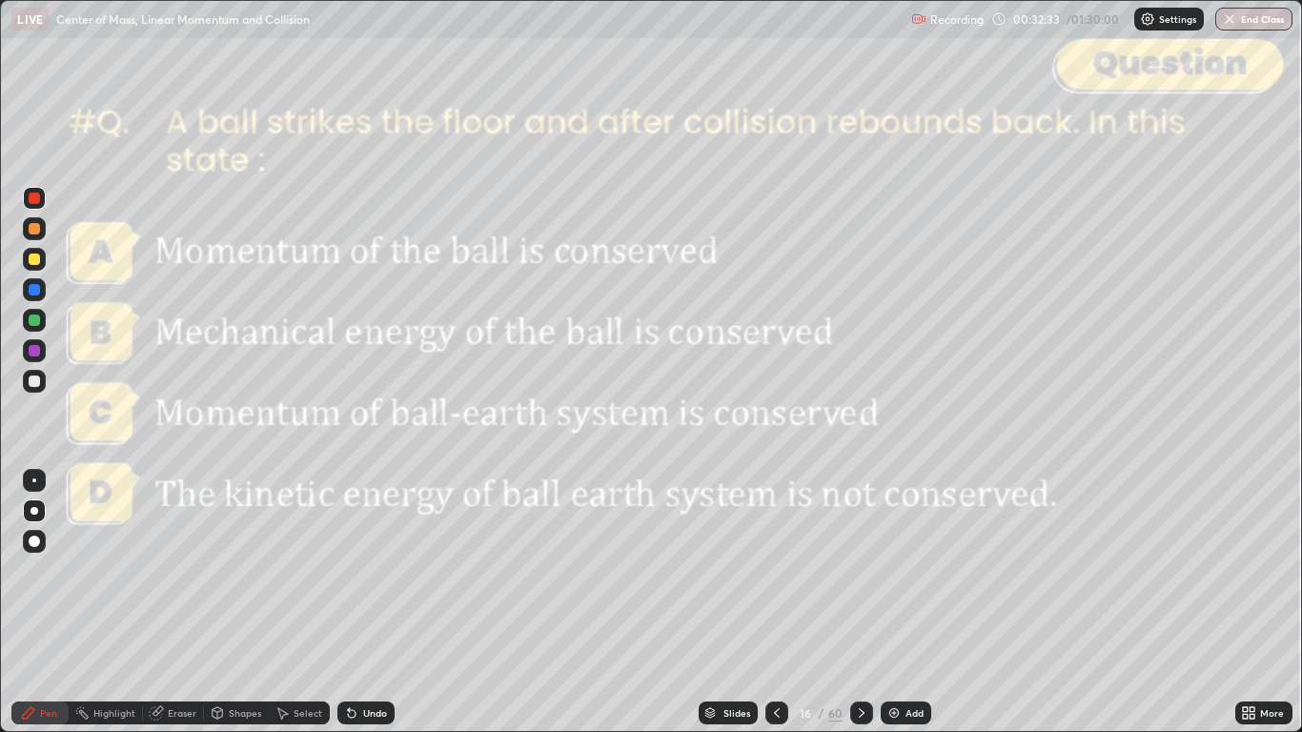
scroll to position [732, 1302]
click at [732, 602] on div "Slides" at bounding box center [736, 713] width 27 height 10
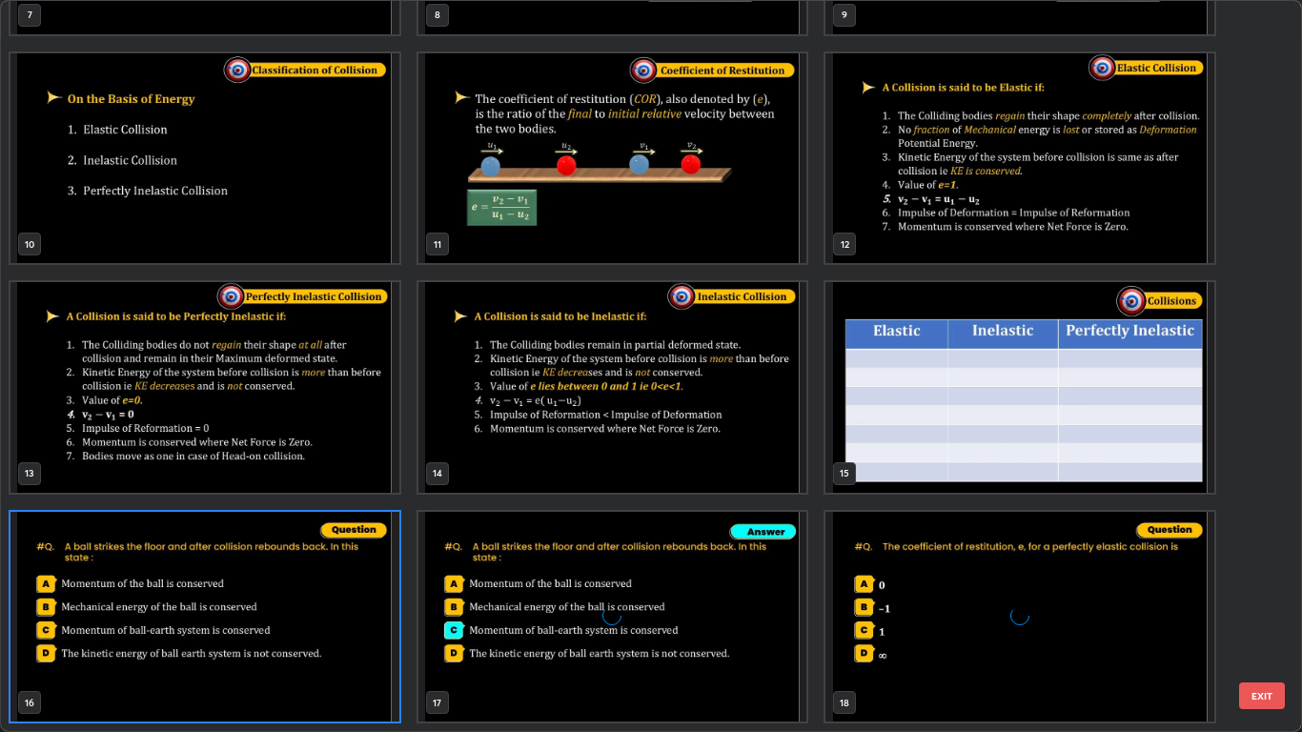
scroll to position [724, 1290]
click at [908, 405] on img "grid" at bounding box center [1020, 387] width 389 height 211
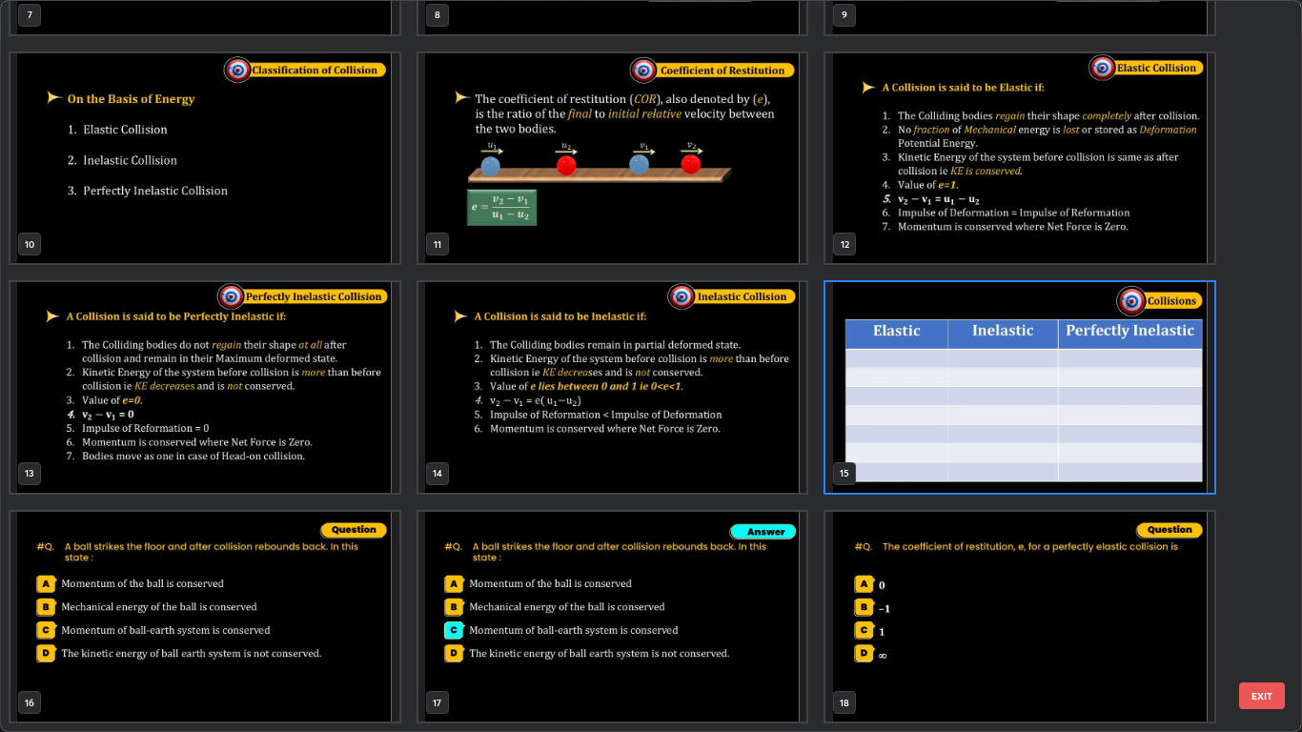
click at [1263, 602] on button "EXIT" at bounding box center [1262, 695] width 46 height 27
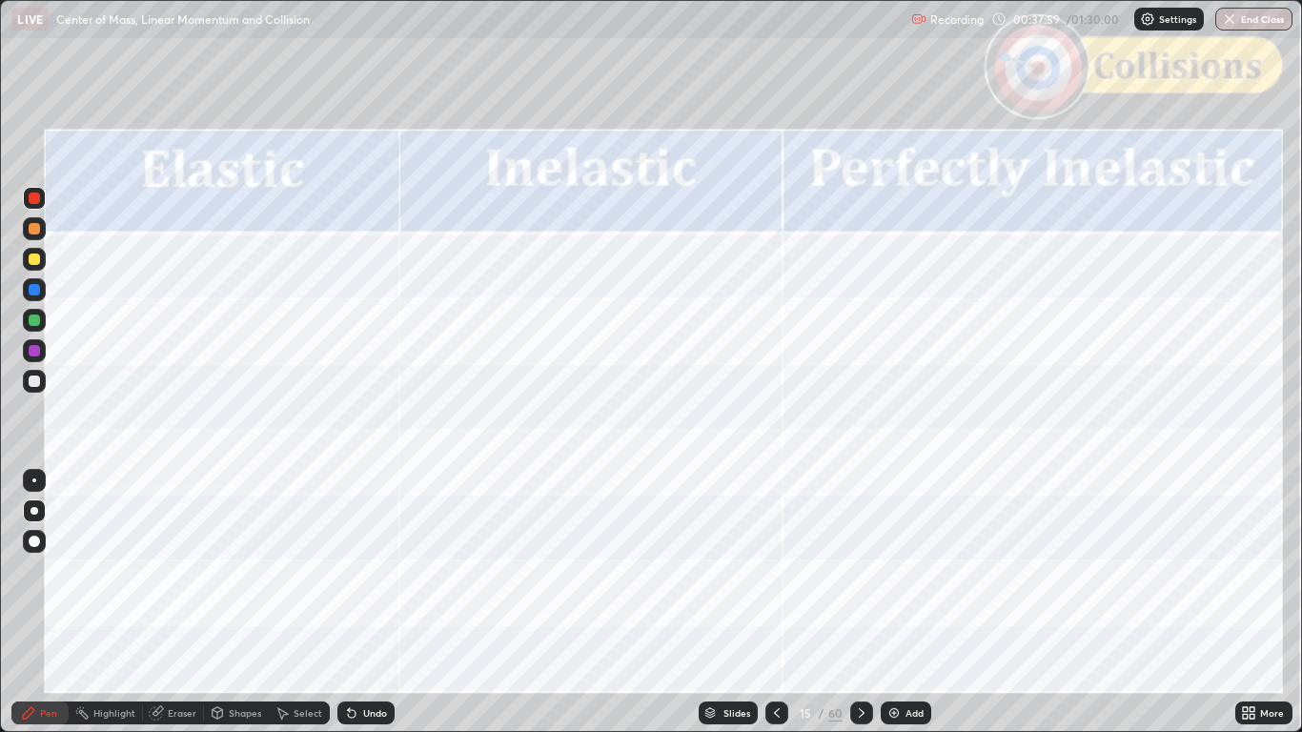
click at [732, 602] on div "Slides" at bounding box center [736, 713] width 27 height 10
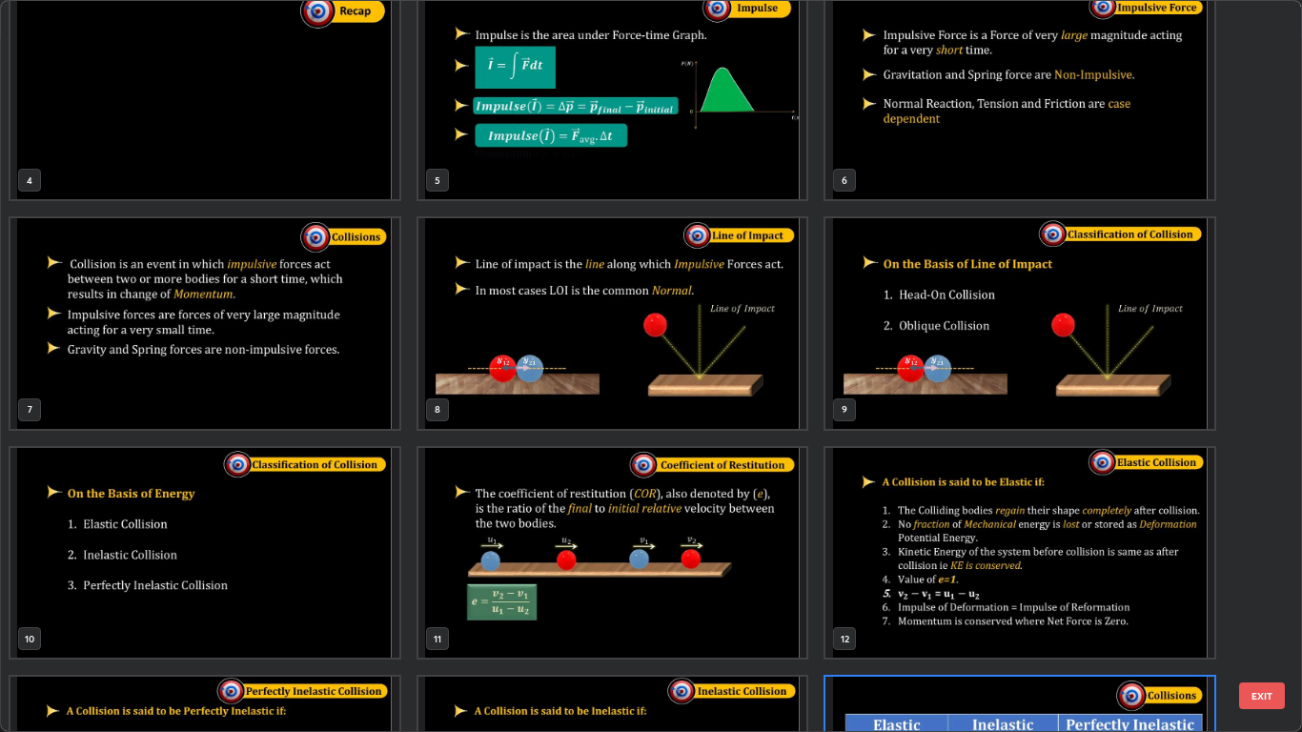
scroll to position [0, 0]
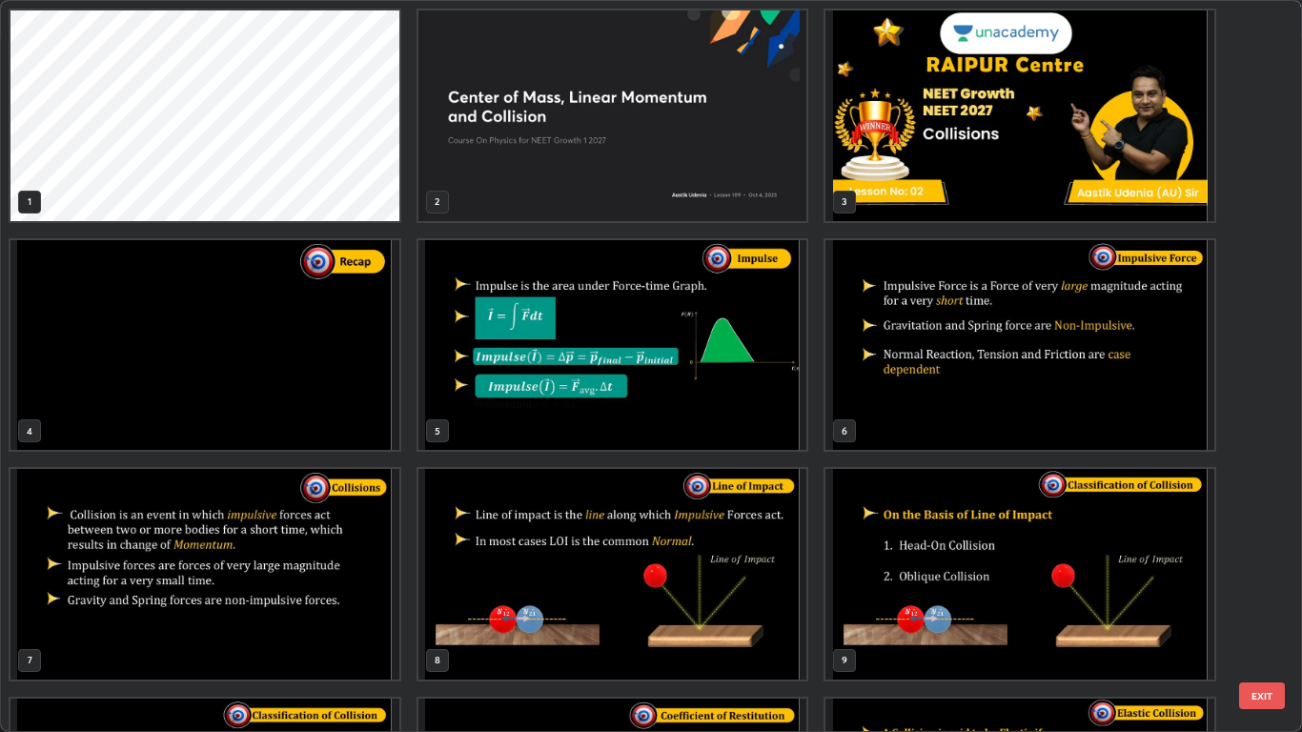
click at [345, 363] on img "grid" at bounding box center [204, 345] width 389 height 211
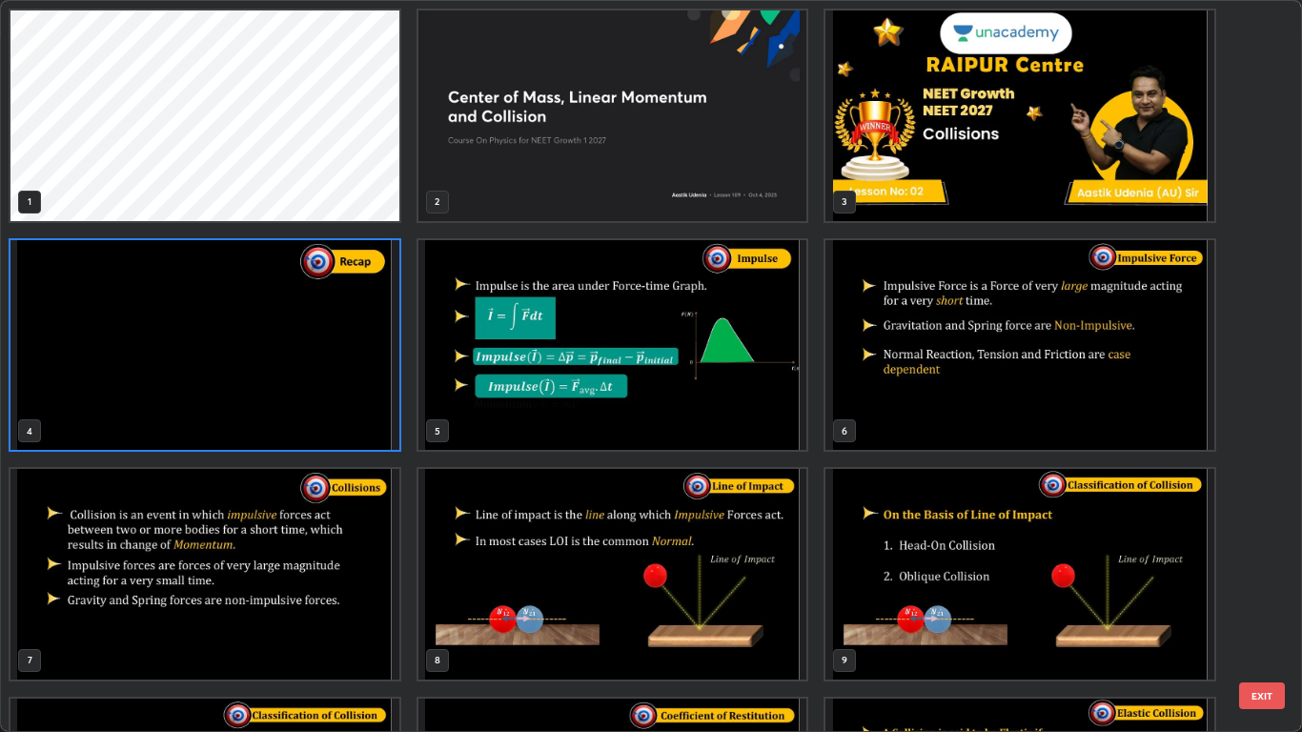
click at [1263, 602] on button "EXIT" at bounding box center [1262, 695] width 46 height 27
